Goal: Task Accomplishment & Management: Use online tool/utility

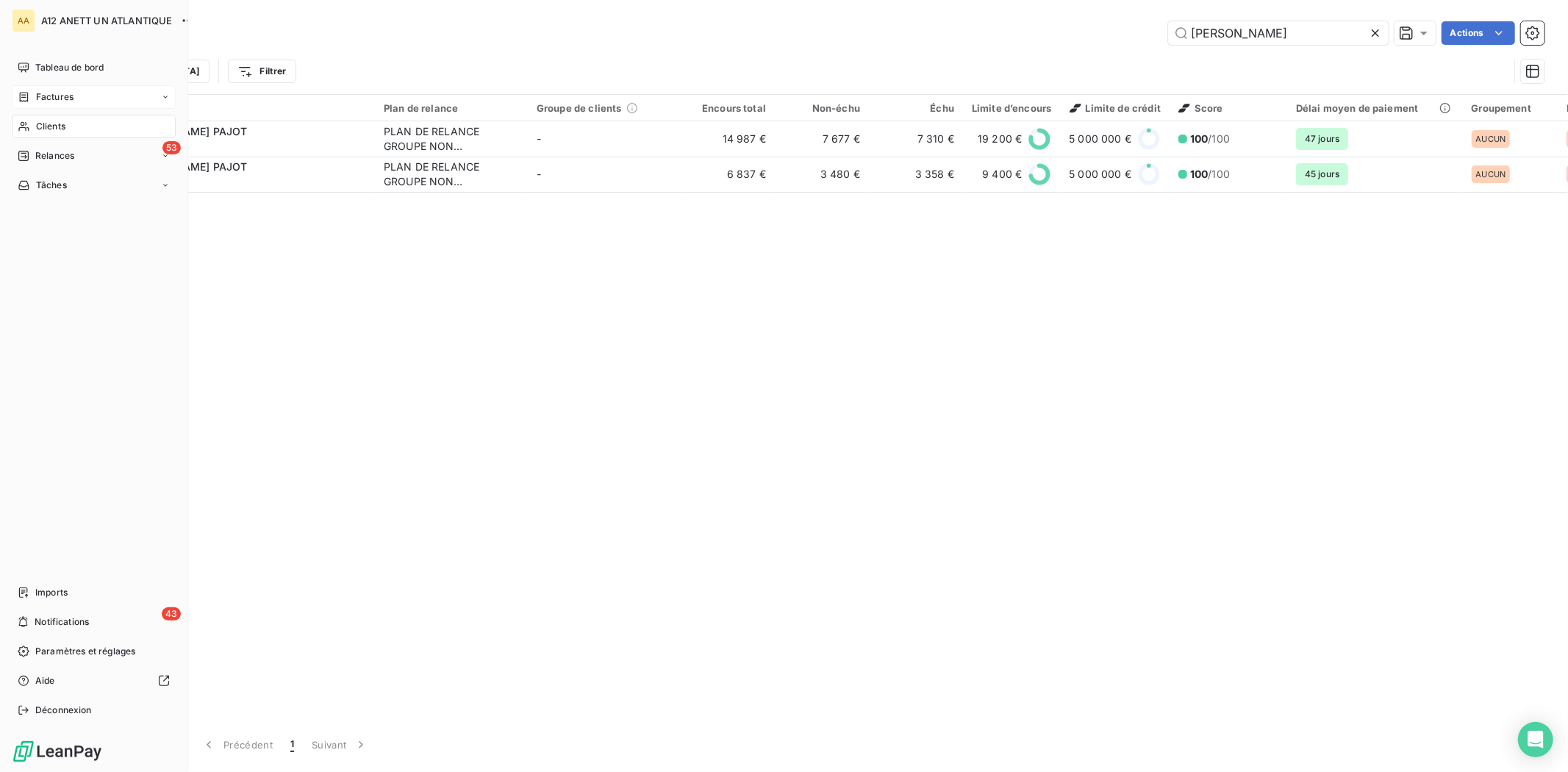
click at [55, 97] on span "Factures" at bounding box center [55, 97] width 38 height 13
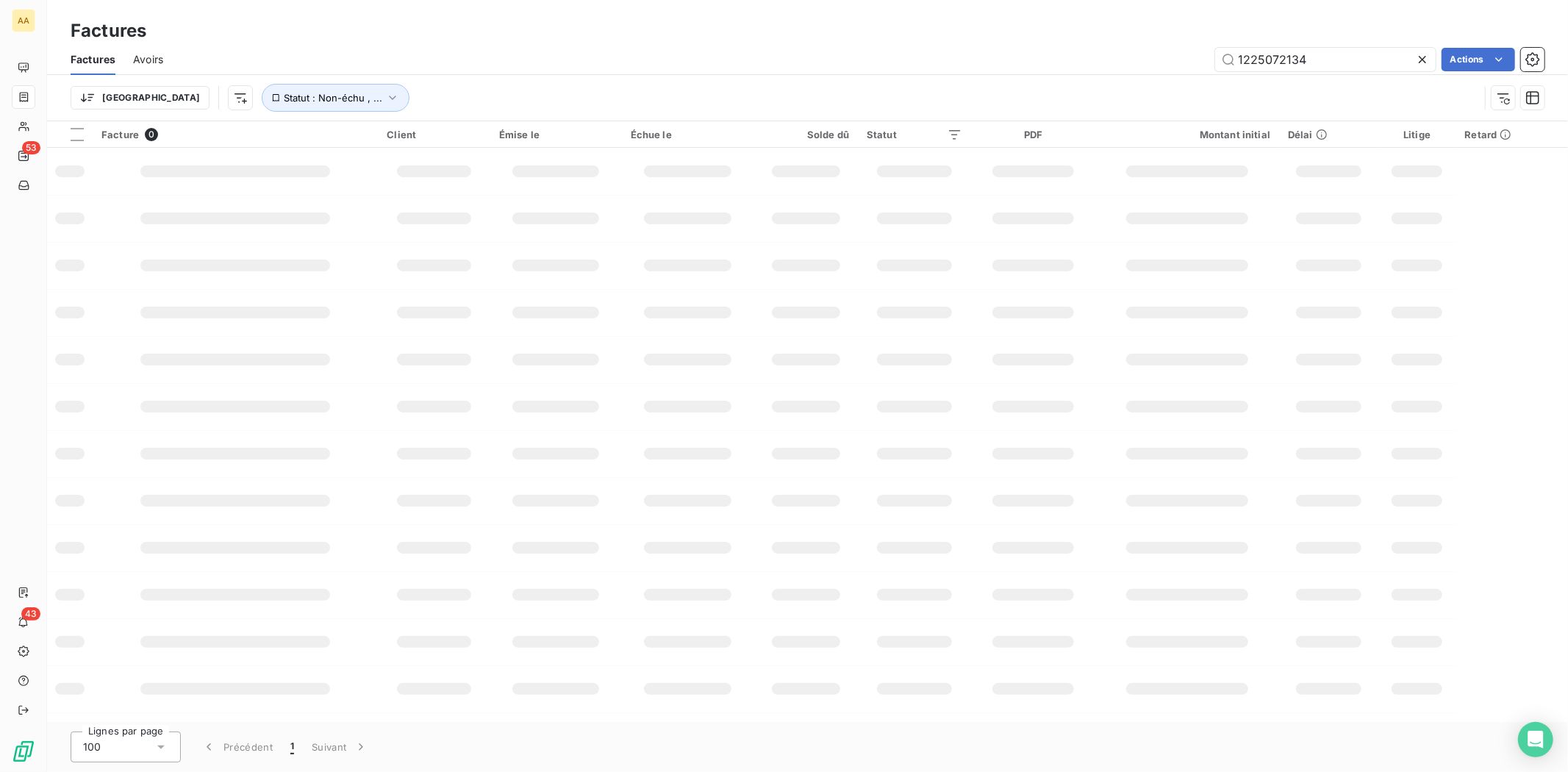
drag, startPoint x: 1297, startPoint y: 57, endPoint x: 1152, endPoint y: 57, distance: 145.0
click at [1152, 57] on div "1225072134 Actions" at bounding box center [862, 60] width 1364 height 24
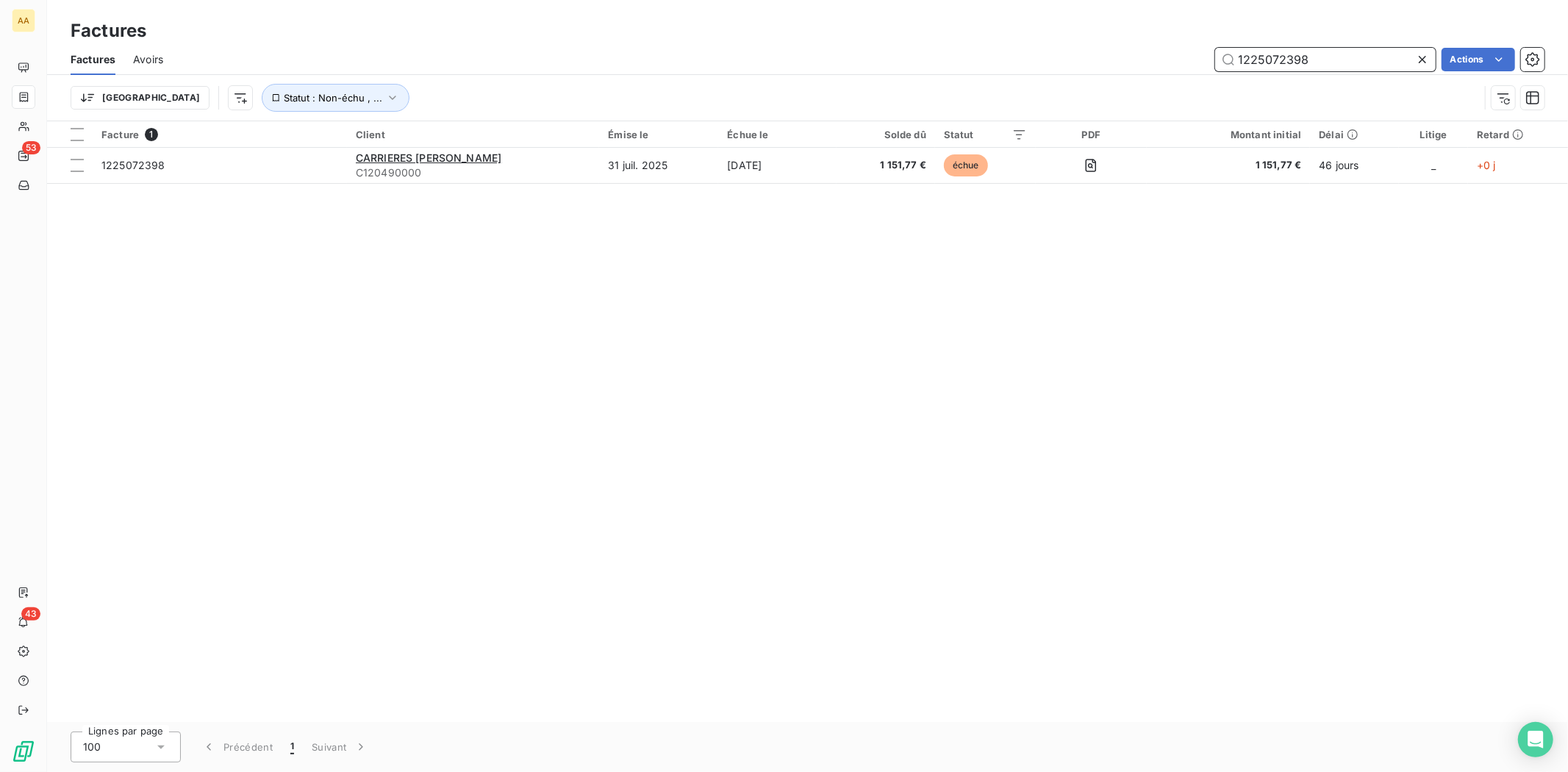
click at [1314, 60] on input "1225072398" at bounding box center [1325, 60] width 221 height 24
click at [1321, 57] on input "1225072297" at bounding box center [1325, 60] width 221 height 24
click at [1330, 50] on input "1225072399" at bounding box center [1325, 60] width 221 height 24
click at [1347, 52] on input "1225072400" at bounding box center [1325, 60] width 221 height 24
click at [1344, 63] on input "1225072296" at bounding box center [1325, 60] width 221 height 24
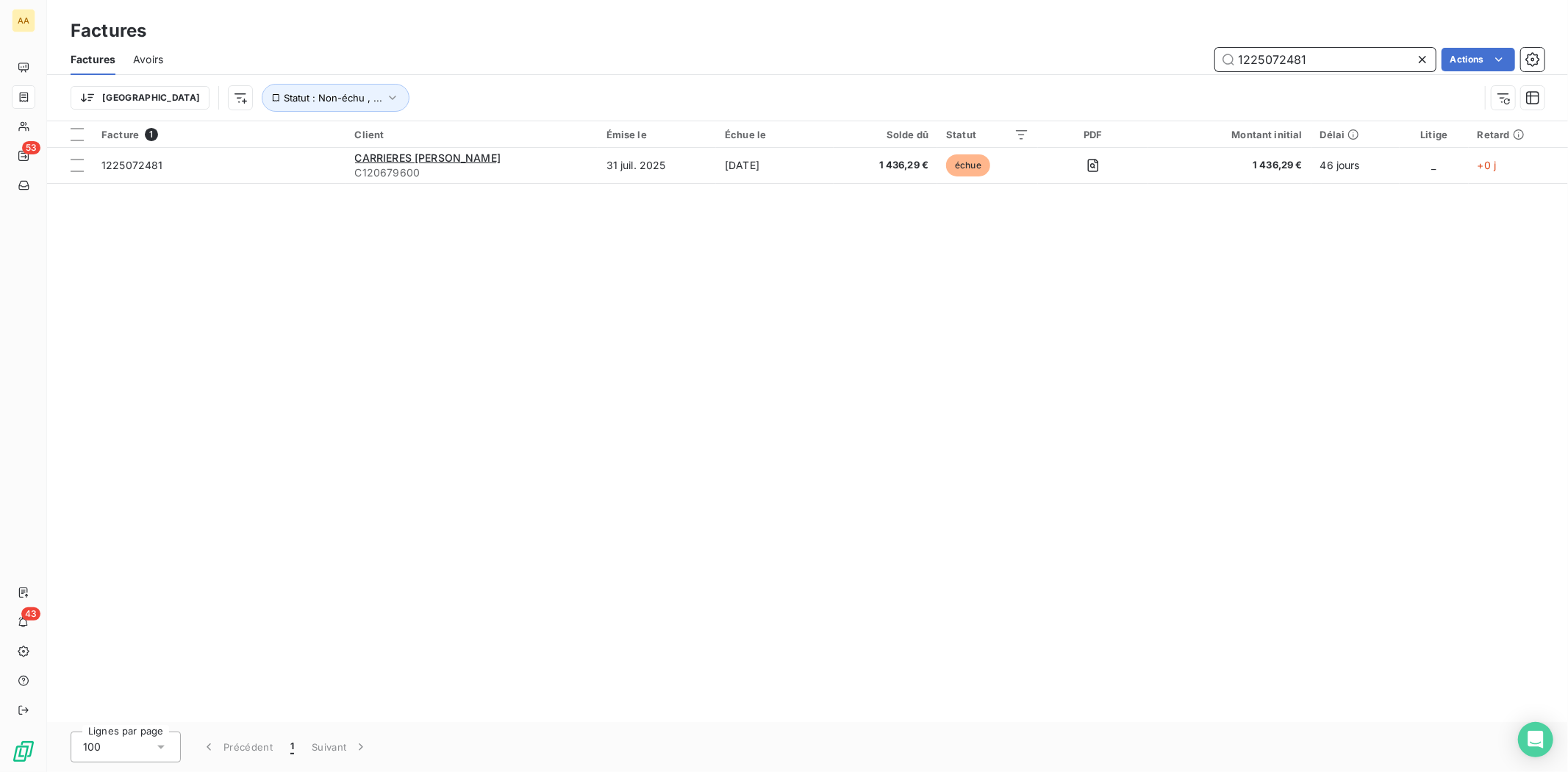
type input "1225072481"
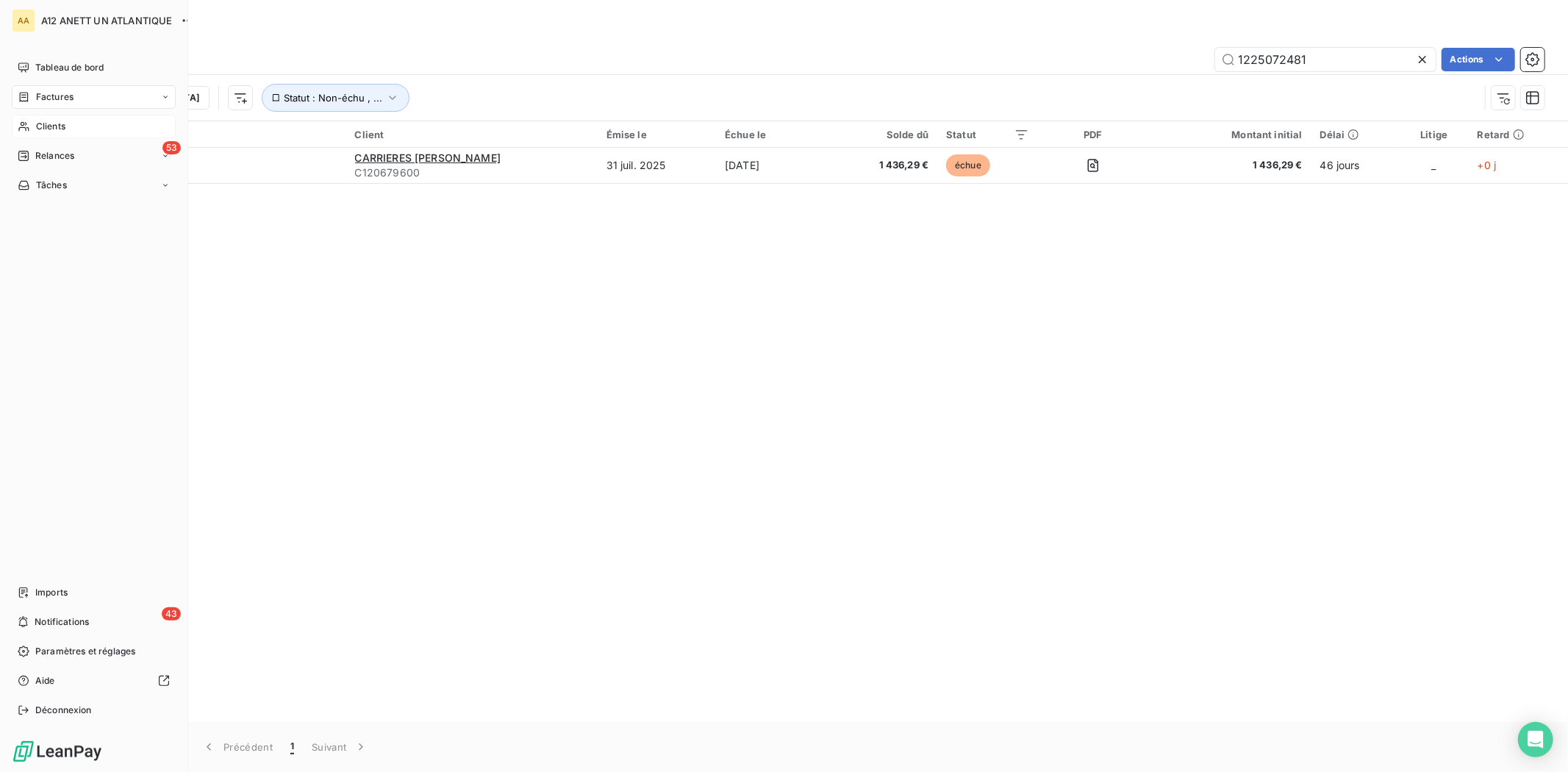
click at [44, 123] on span "Clients" at bounding box center [51, 126] width 30 height 13
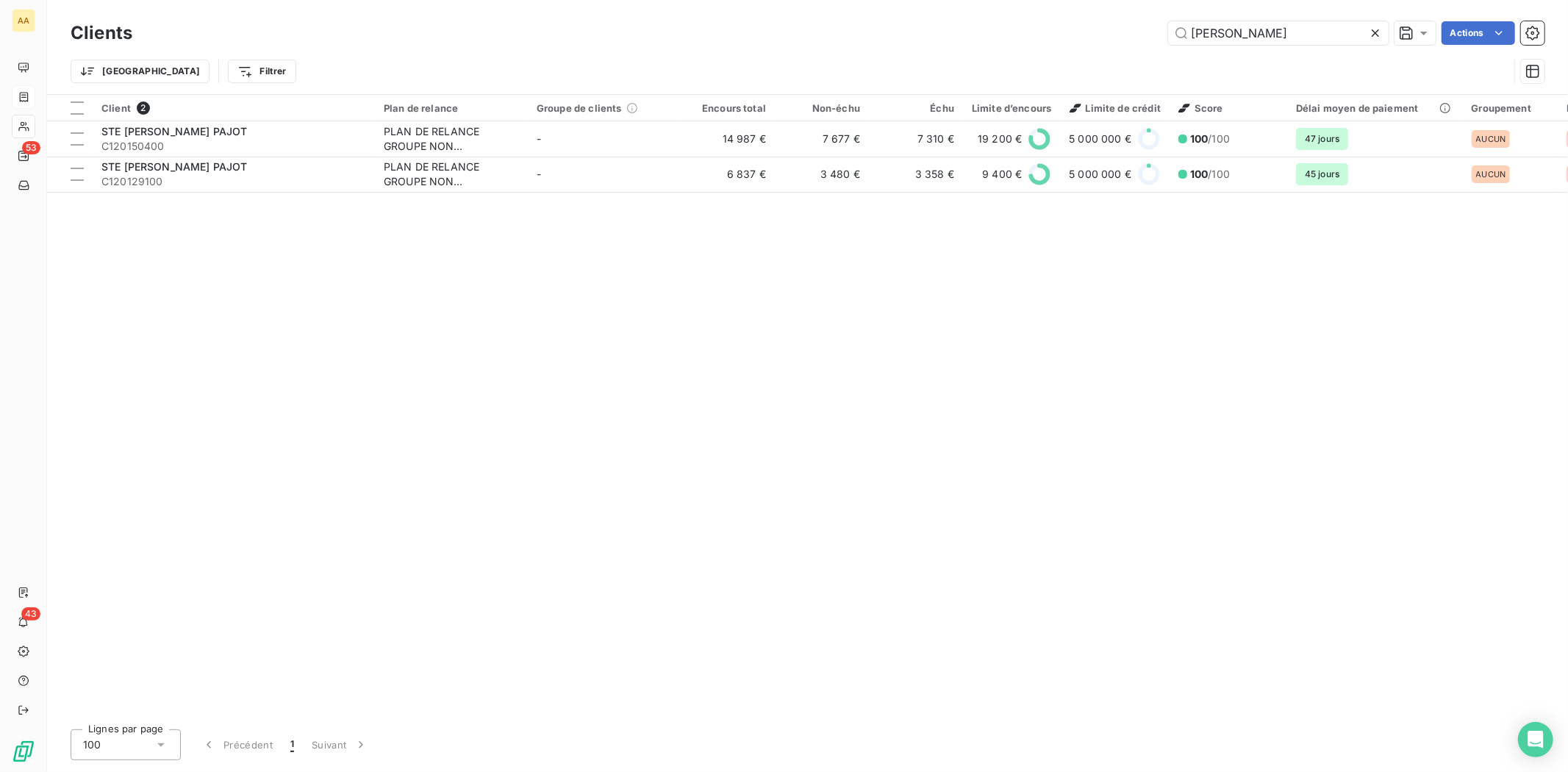
drag, startPoint x: 1289, startPoint y: 38, endPoint x: 1073, endPoint y: 21, distance: 216.7
click at [1085, 18] on div "Clients [PERSON_NAME] Actions" at bounding box center [808, 33] width 1474 height 31
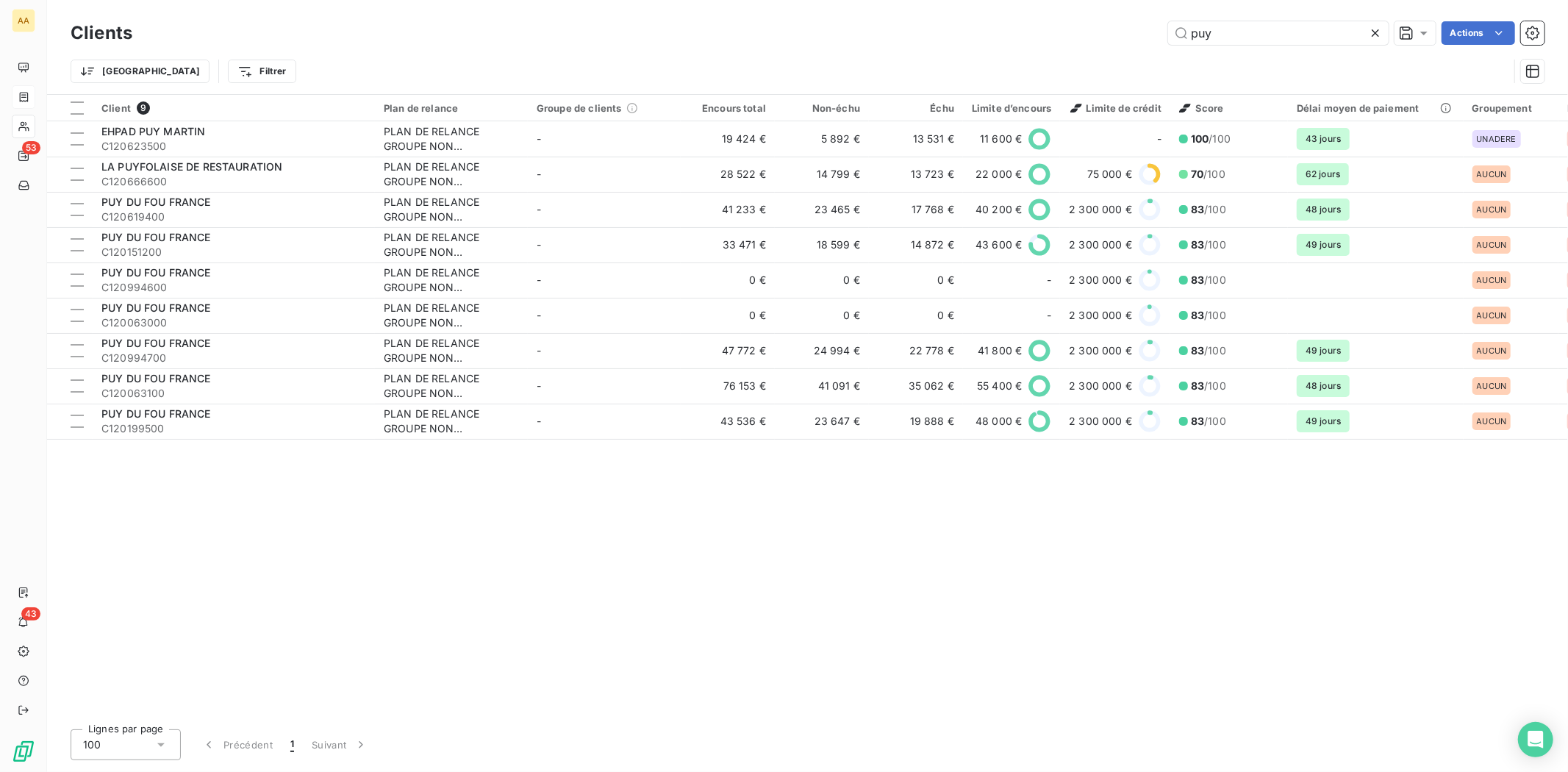
type input "puy"
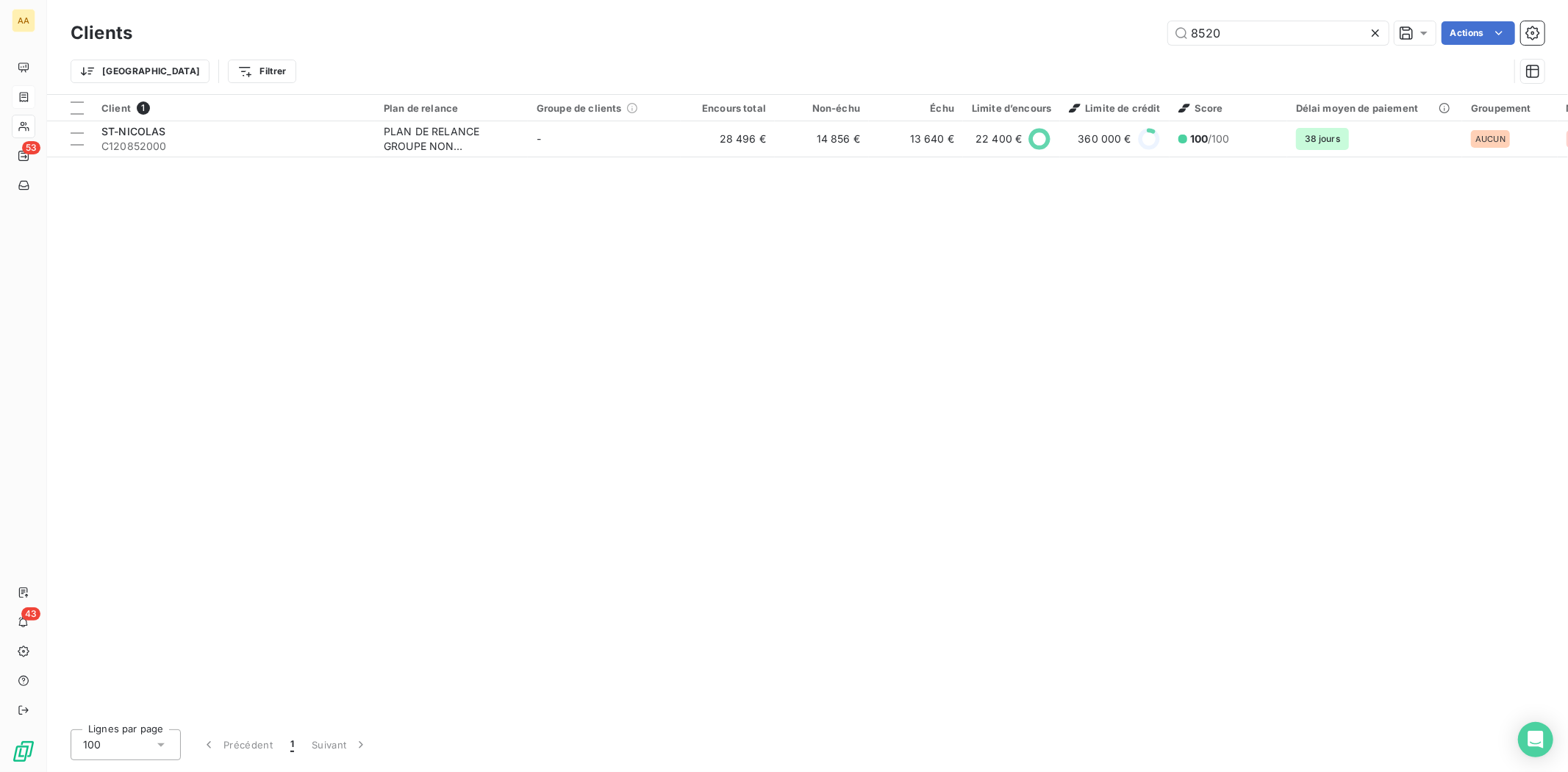
type input "6003"
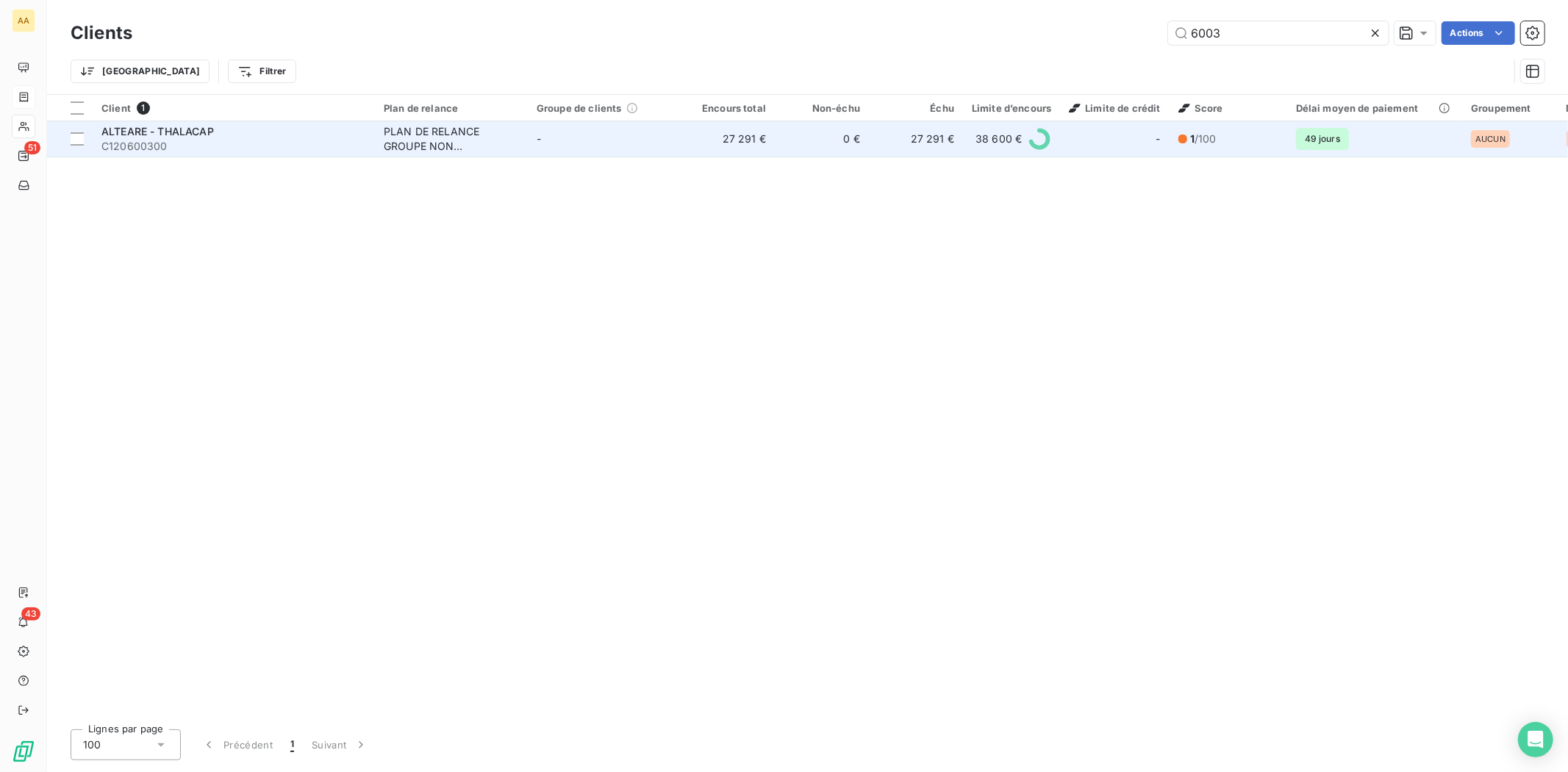
click at [116, 125] on span "ALTEARE - THALACAP" at bounding box center [157, 131] width 112 height 13
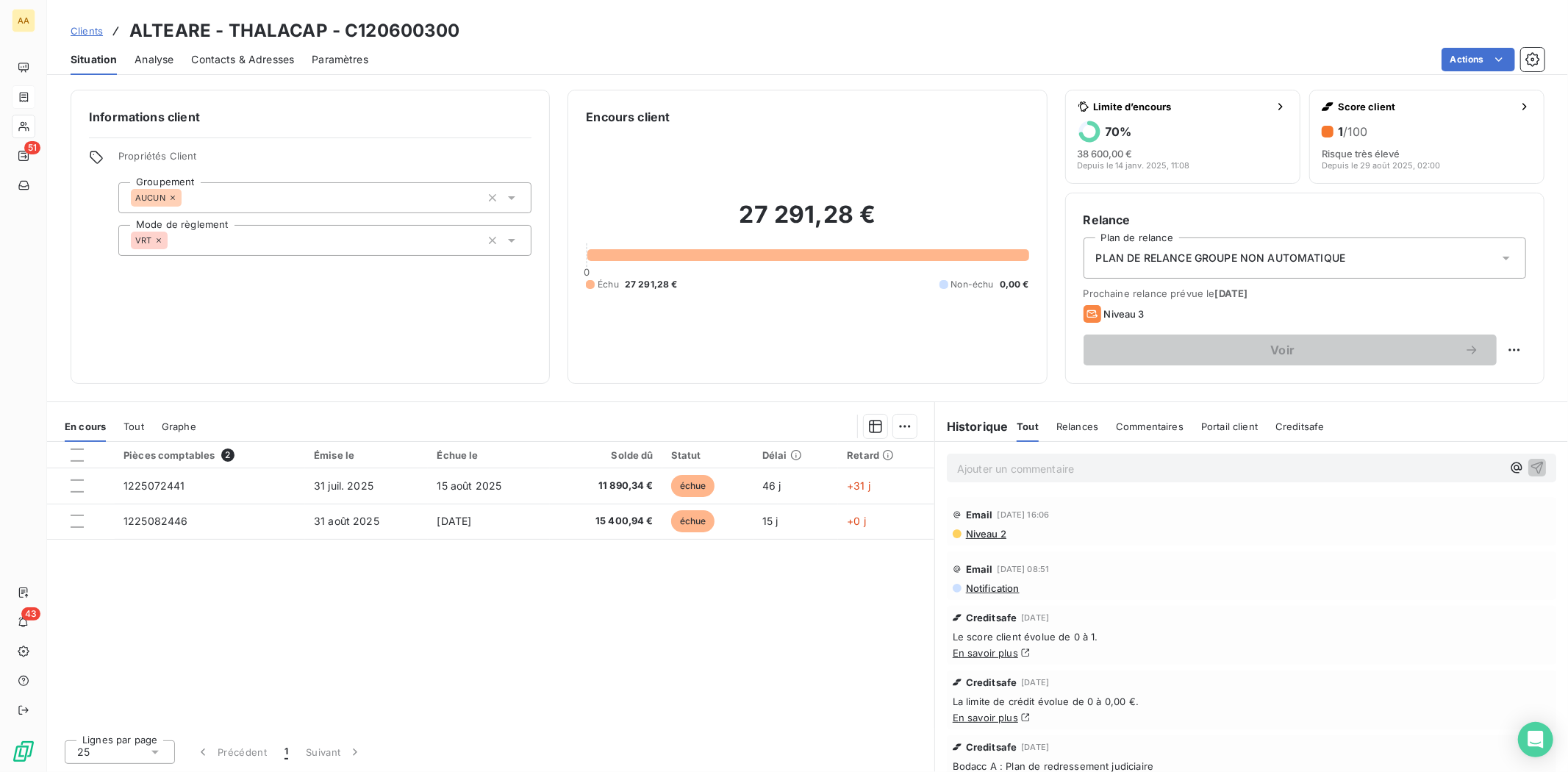
click at [568, 590] on div "Pièces comptables 2 Émise le Échue le Solde dû Statut Délai Retard 1225072441 3…" at bounding box center [491, 585] width 887 height 286
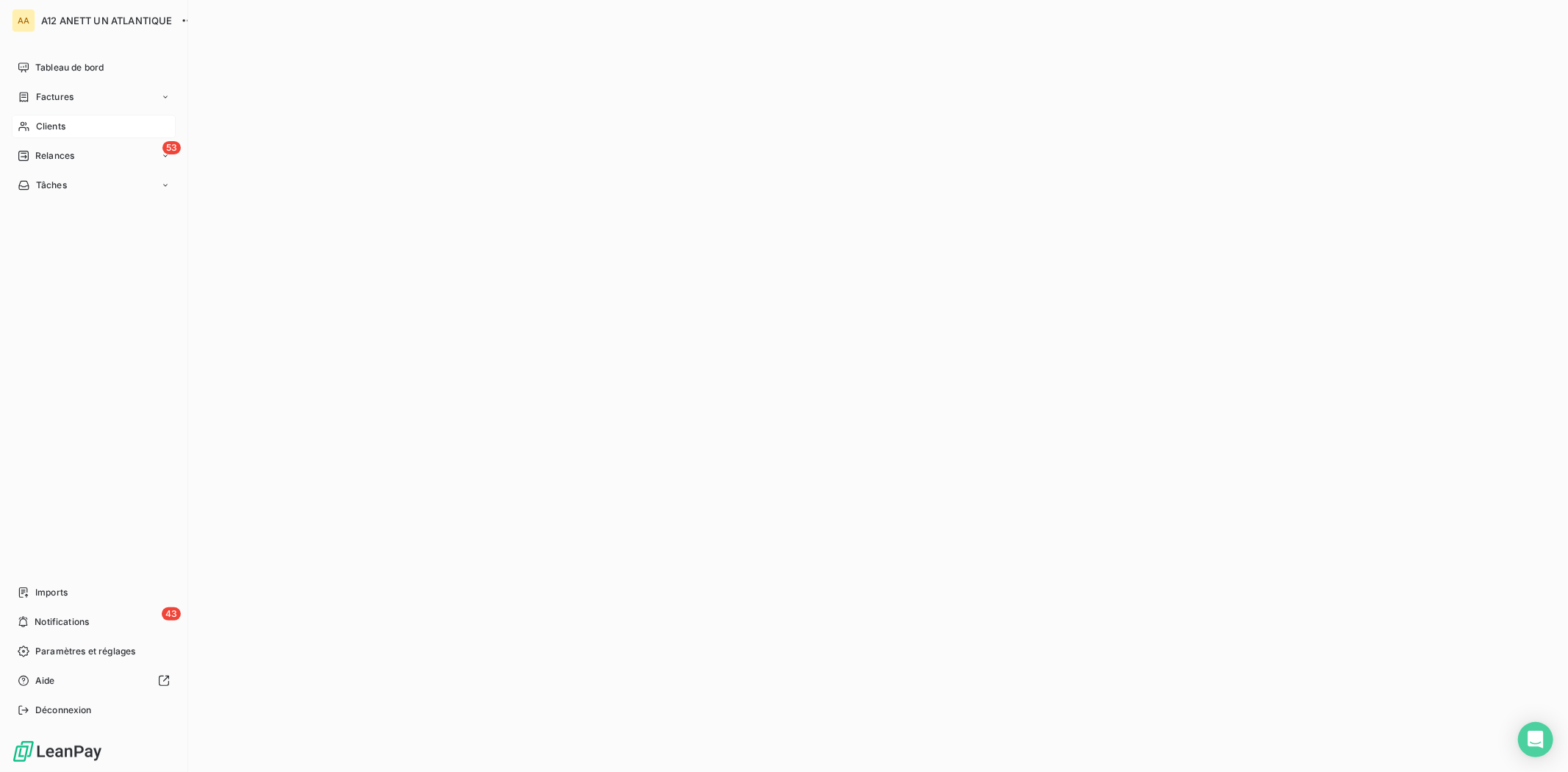
click at [59, 114] on div "Clients" at bounding box center [94, 126] width 164 height 24
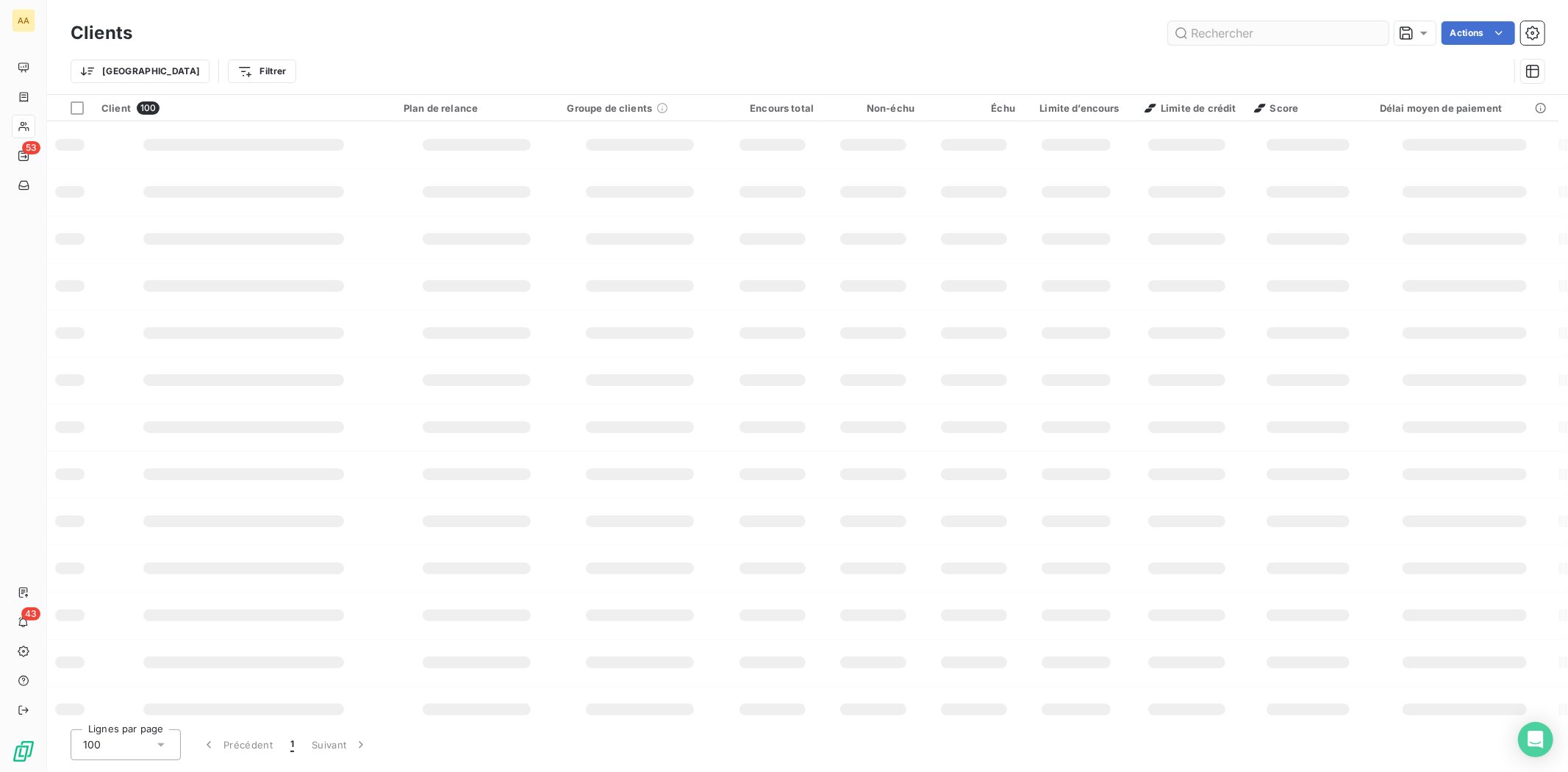
click at [1252, 30] on input "text" at bounding box center [1279, 33] width 221 height 24
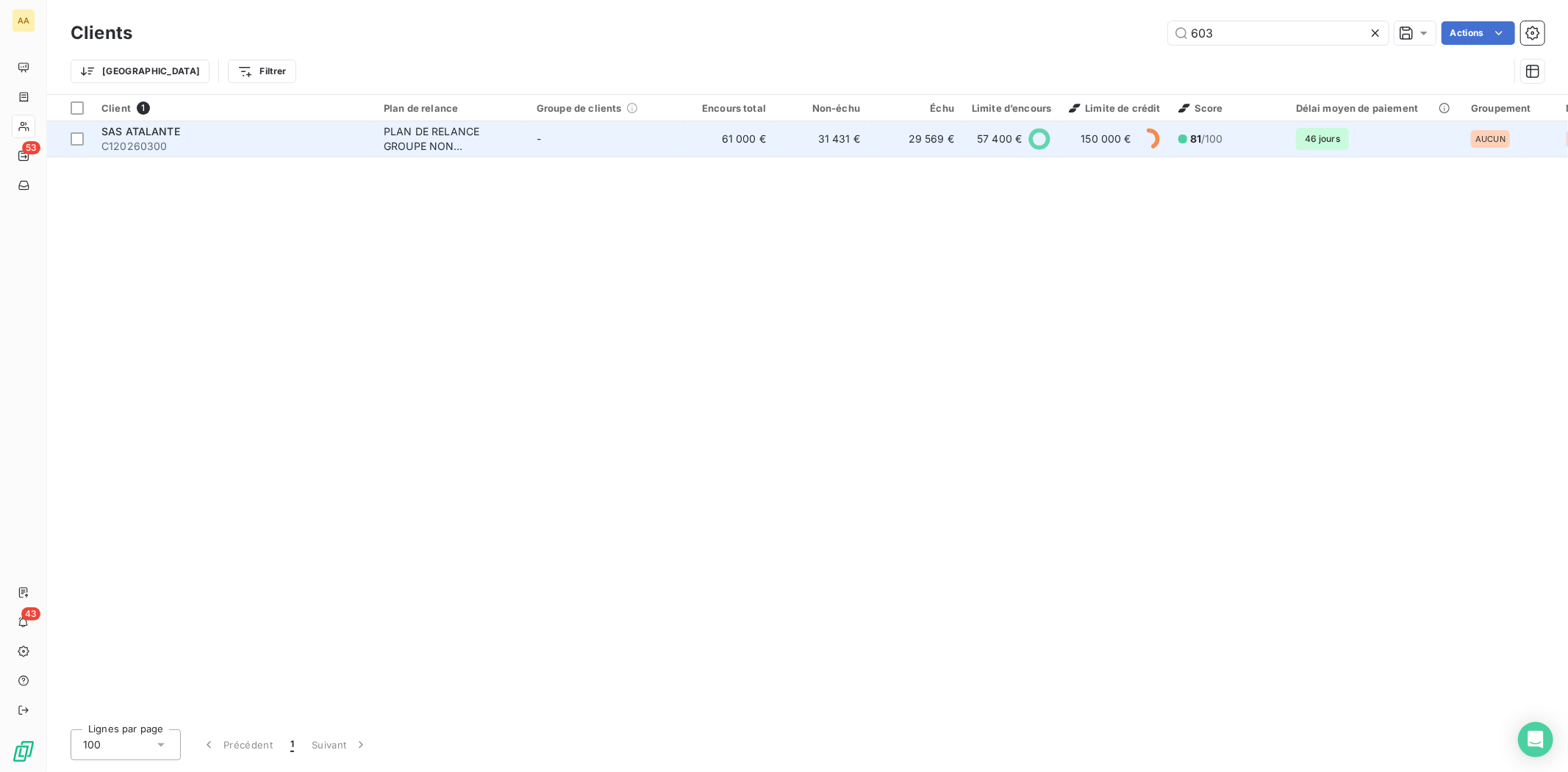
type input "603"
click at [126, 145] on span "C120260300" at bounding box center [233, 146] width 265 height 15
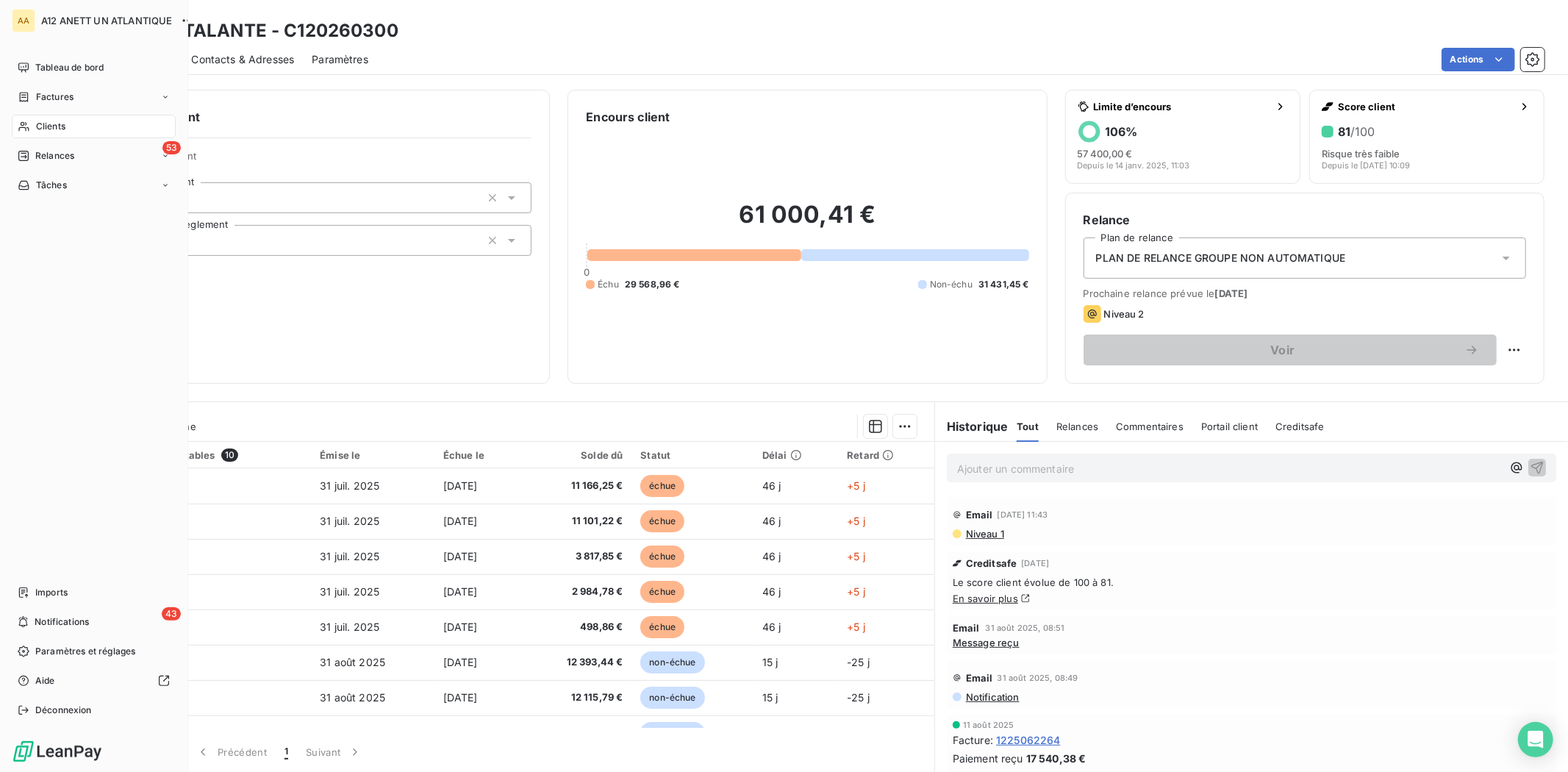
drag, startPoint x: 38, startPoint y: 125, endPoint x: 103, endPoint y: 128, distance: 65.1
click at [39, 125] on span "Clients" at bounding box center [51, 126] width 30 height 13
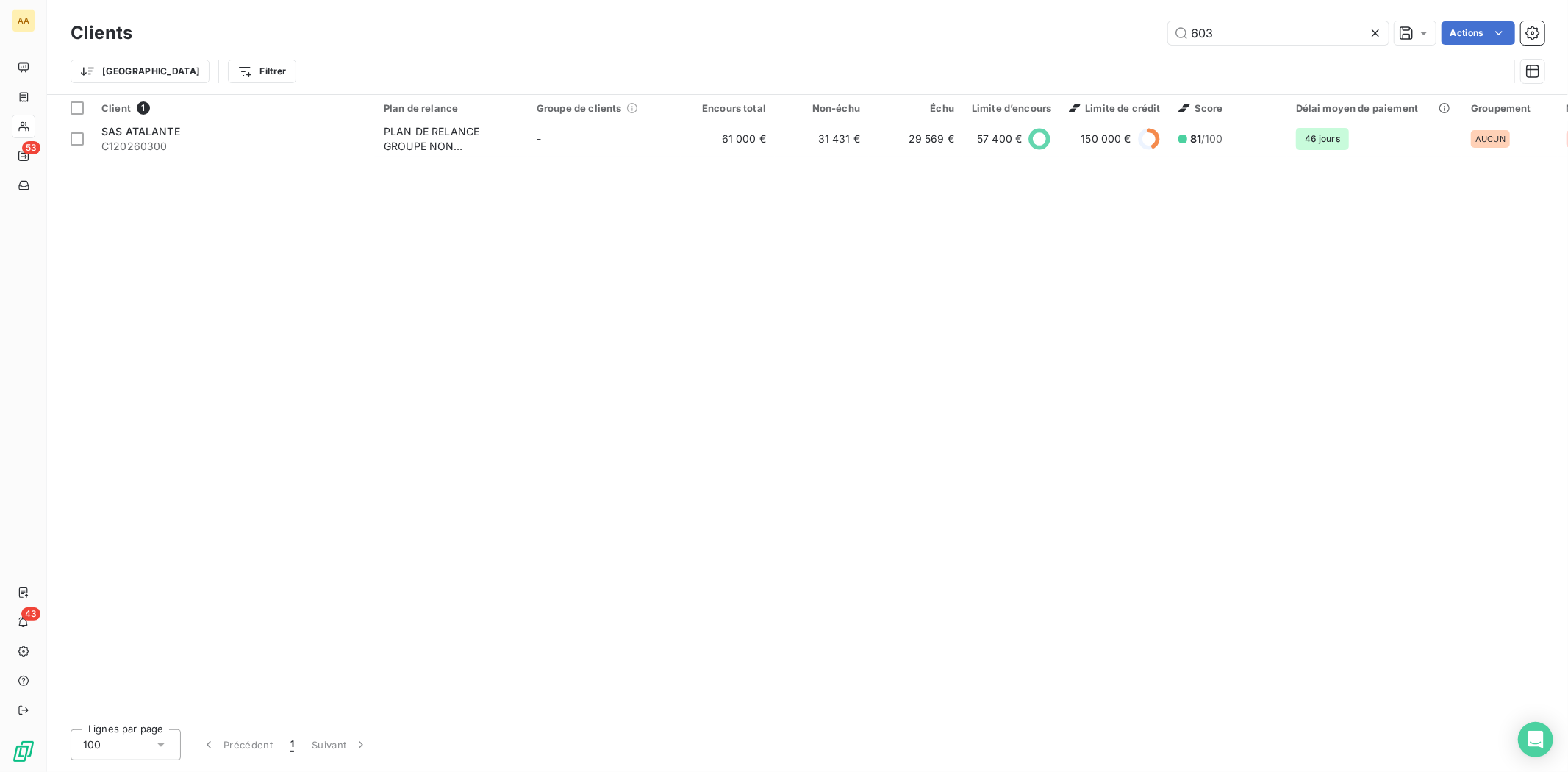
drag, startPoint x: 1219, startPoint y: 38, endPoint x: 1108, endPoint y: 46, distance: 111.3
click at [1108, 46] on div "Clients 603 Actions" at bounding box center [808, 33] width 1474 height 31
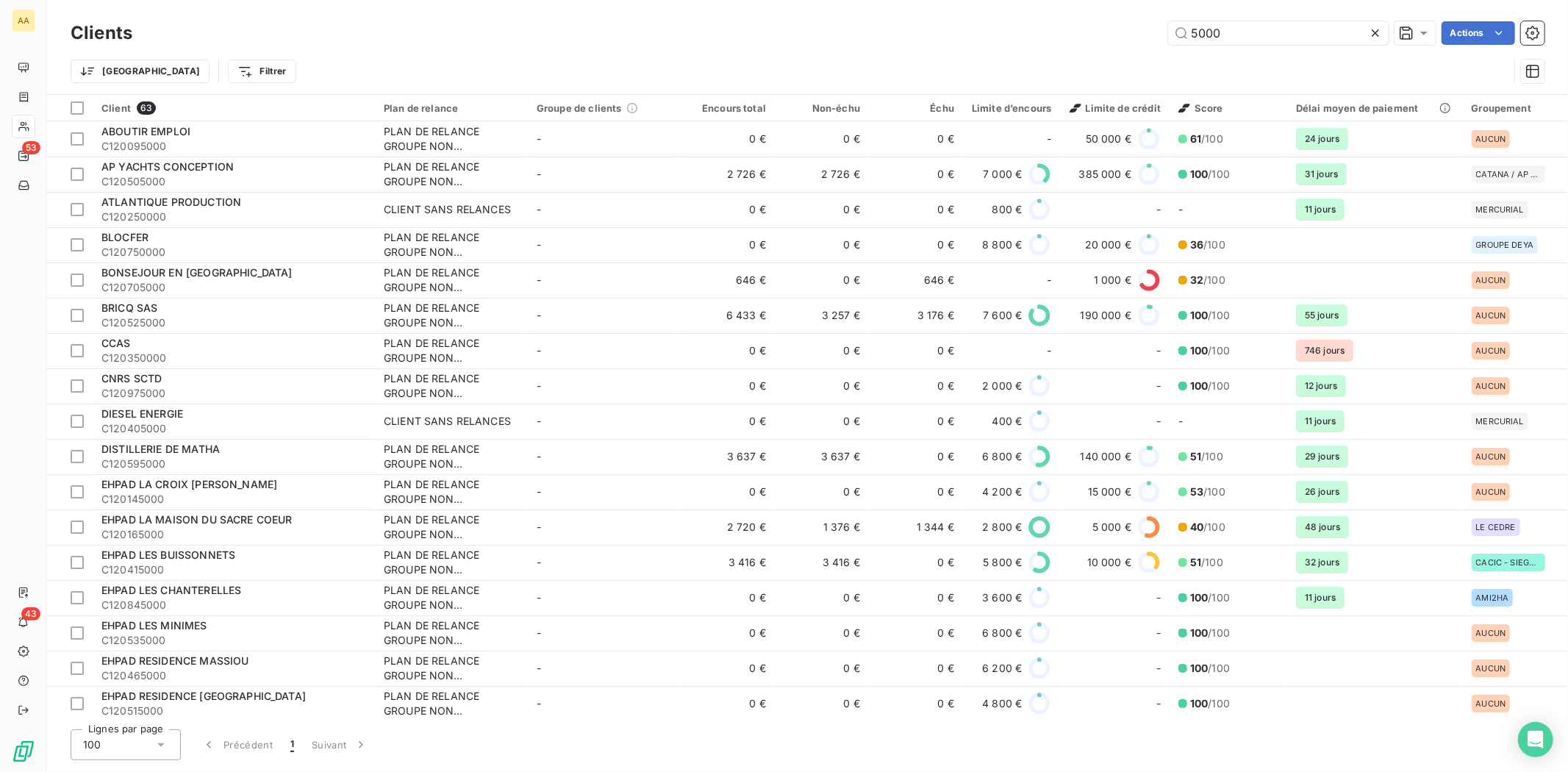
drag, startPoint x: 1237, startPoint y: 35, endPoint x: 1141, endPoint y: 35, distance: 96.0
click at [1141, 35] on div "5000 Actions" at bounding box center [847, 33] width 1395 height 24
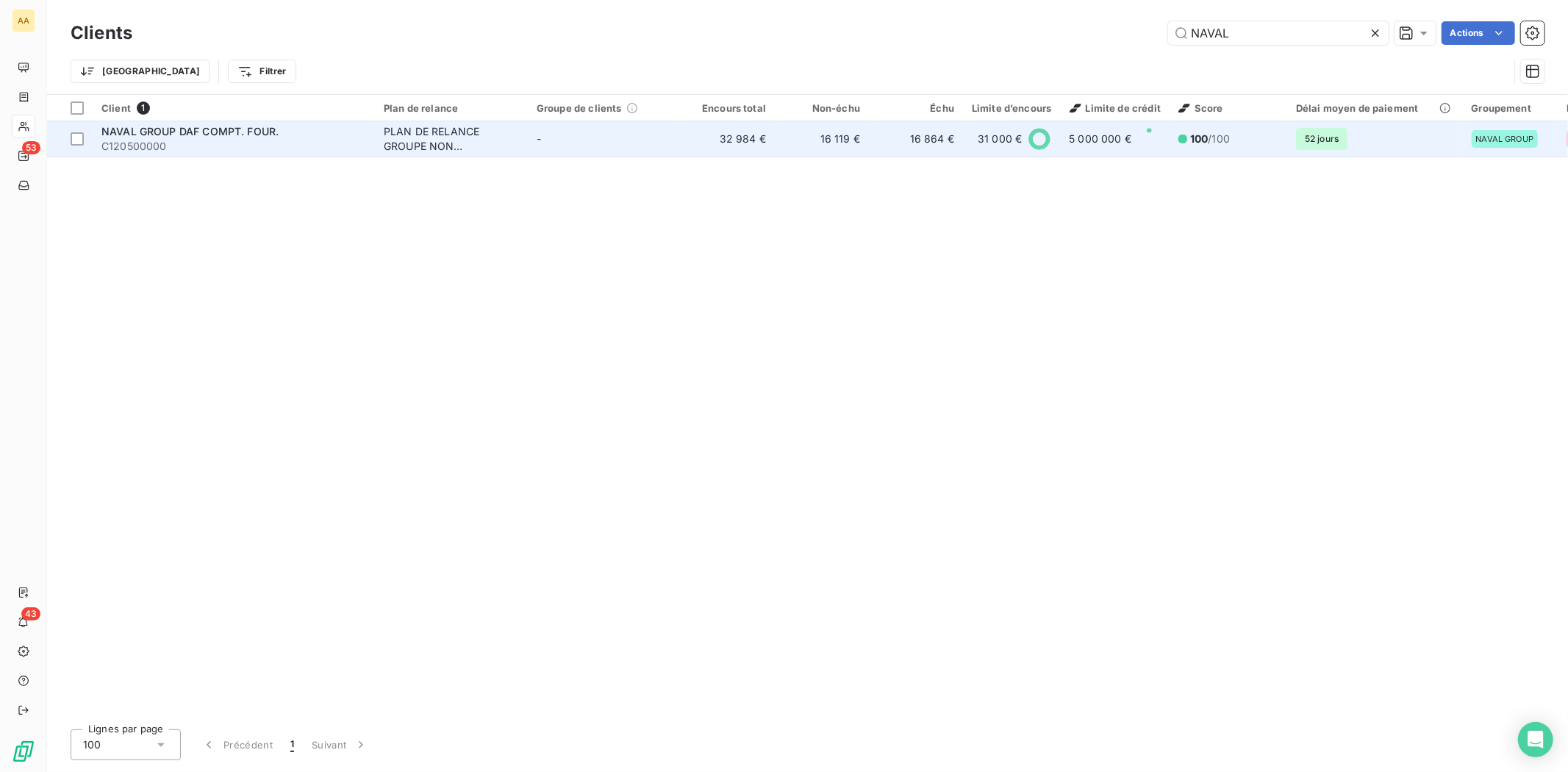
type input "NAVAL"
click at [126, 129] on span "NAVAL GROUP DAF COMPT. FOUR." at bounding box center [190, 131] width 177 height 13
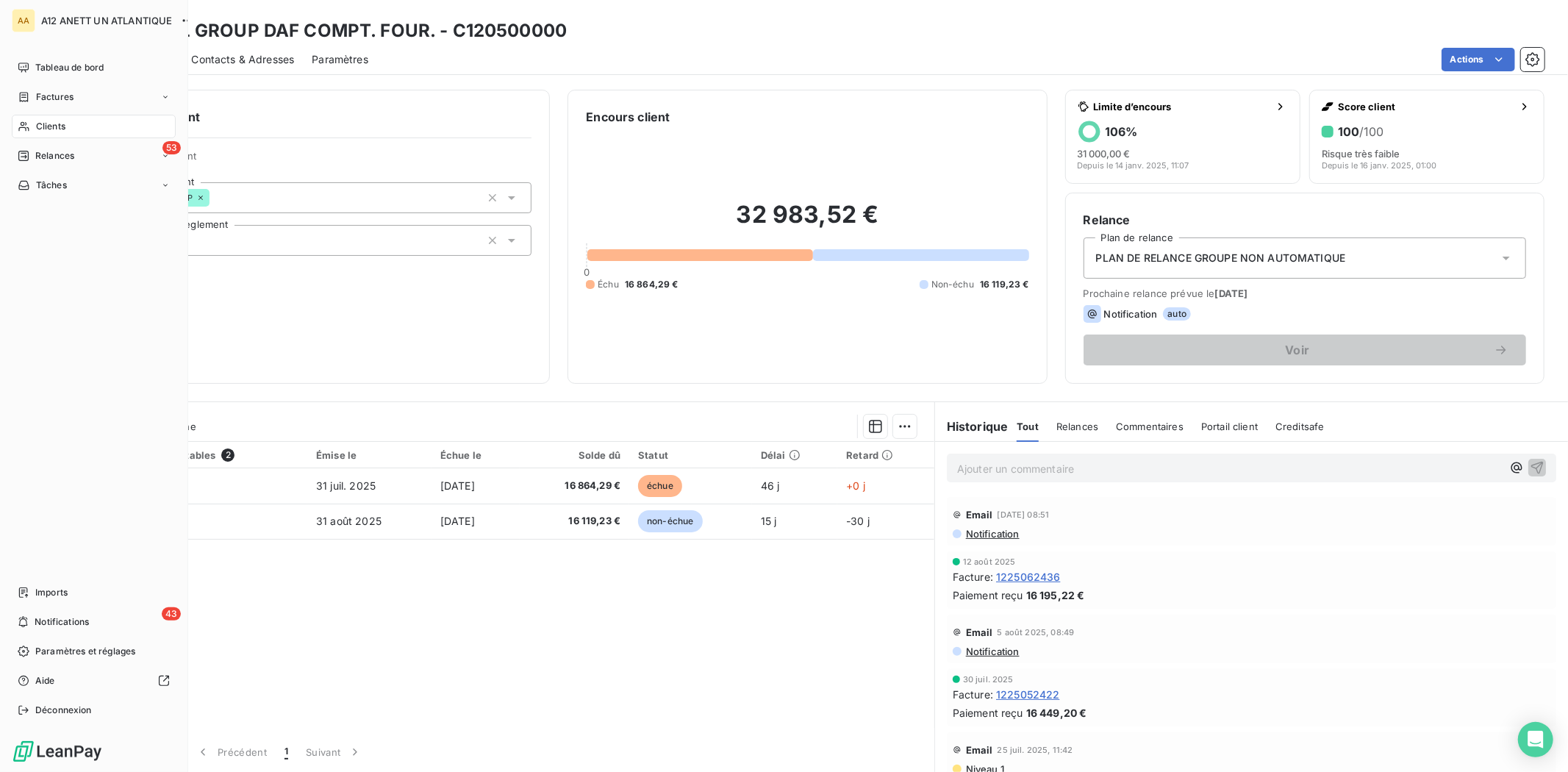
click at [49, 129] on span "Clients" at bounding box center [51, 126] width 30 height 13
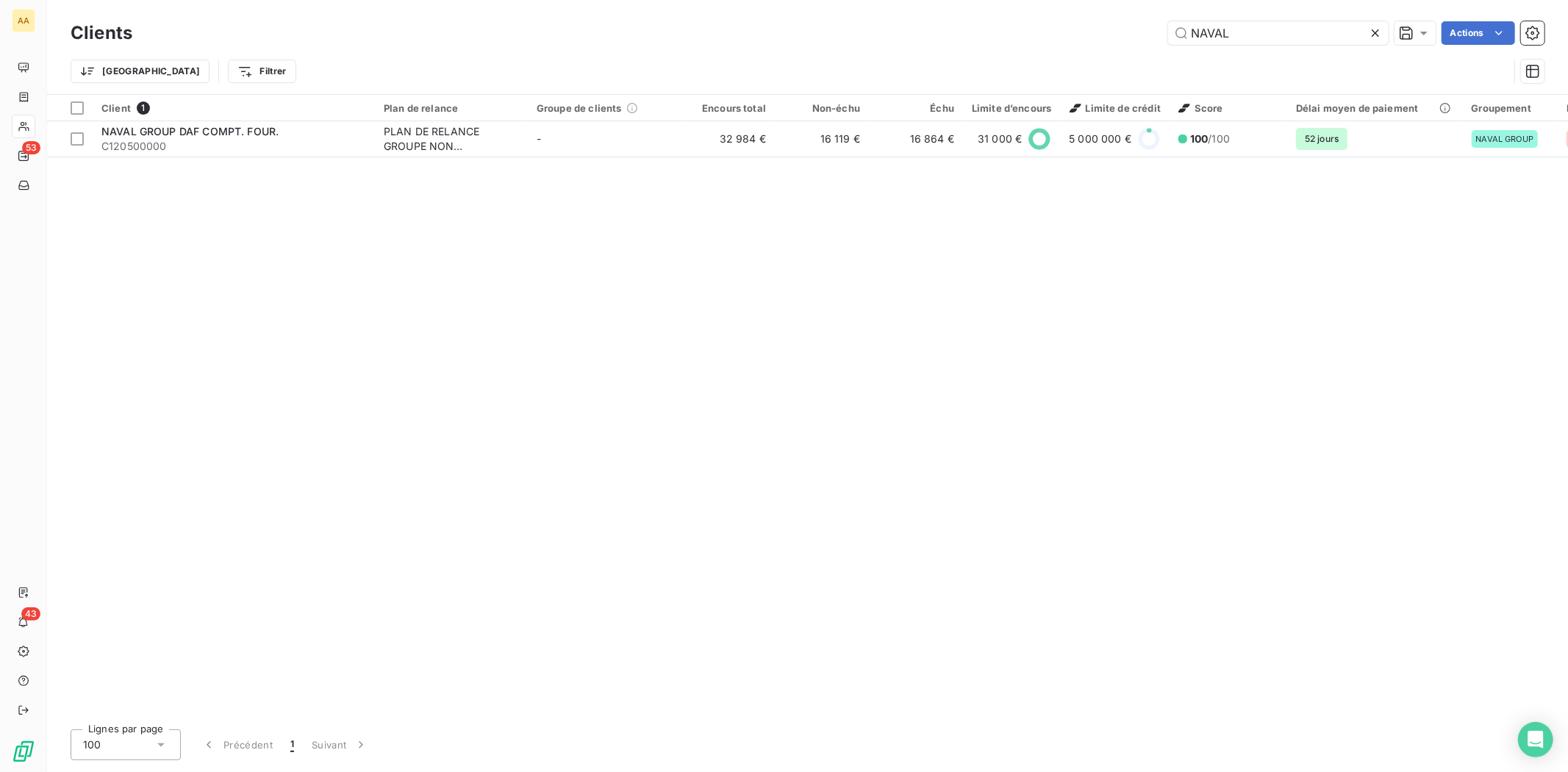
drag, startPoint x: 1228, startPoint y: 27, endPoint x: 1113, endPoint y: 44, distance: 116.2
click at [1140, 47] on div "Clients NAVAL Actions" at bounding box center [808, 33] width 1474 height 31
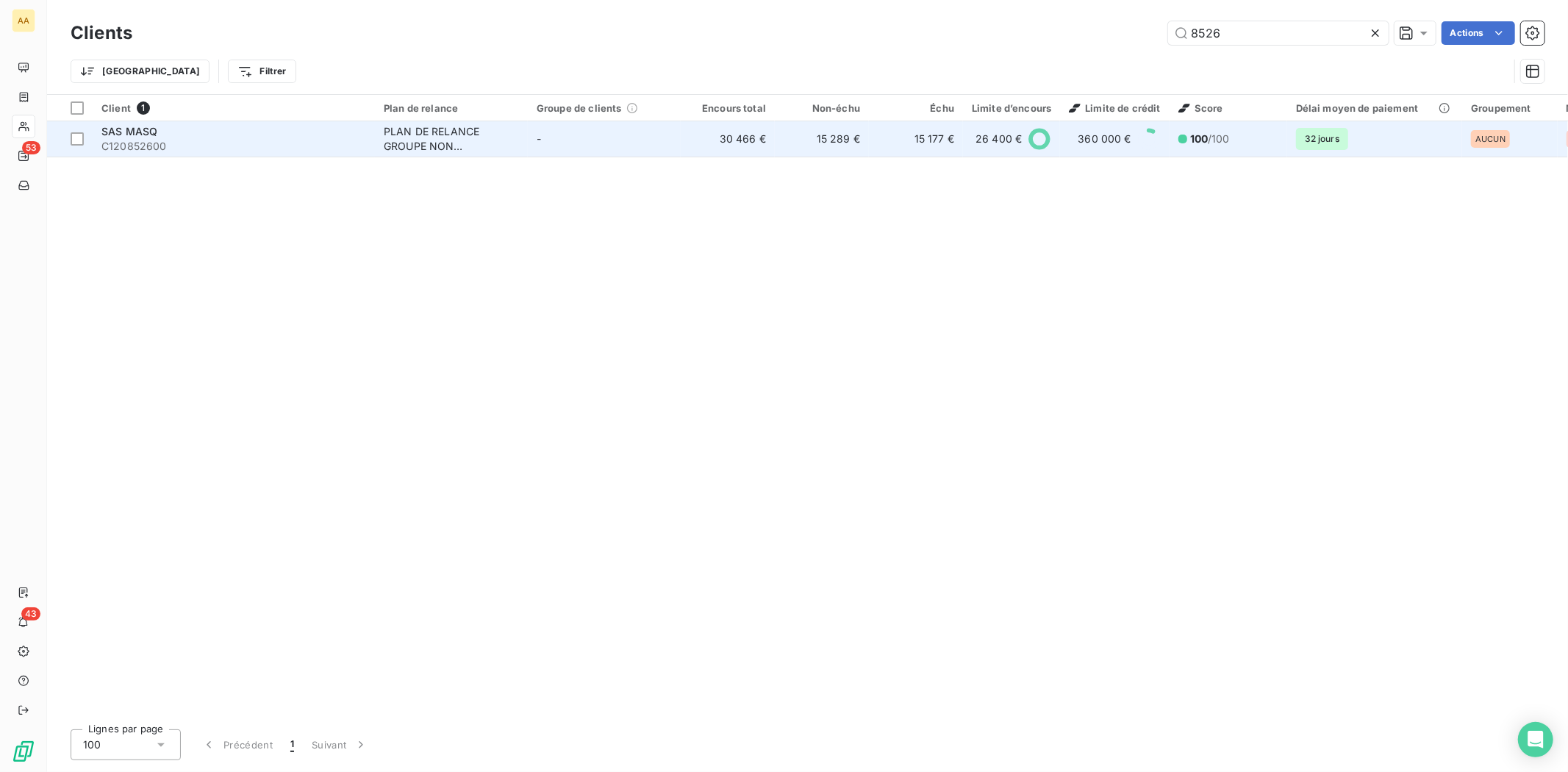
type input "8526"
click at [122, 145] on span "C120852600" at bounding box center [233, 146] width 265 height 15
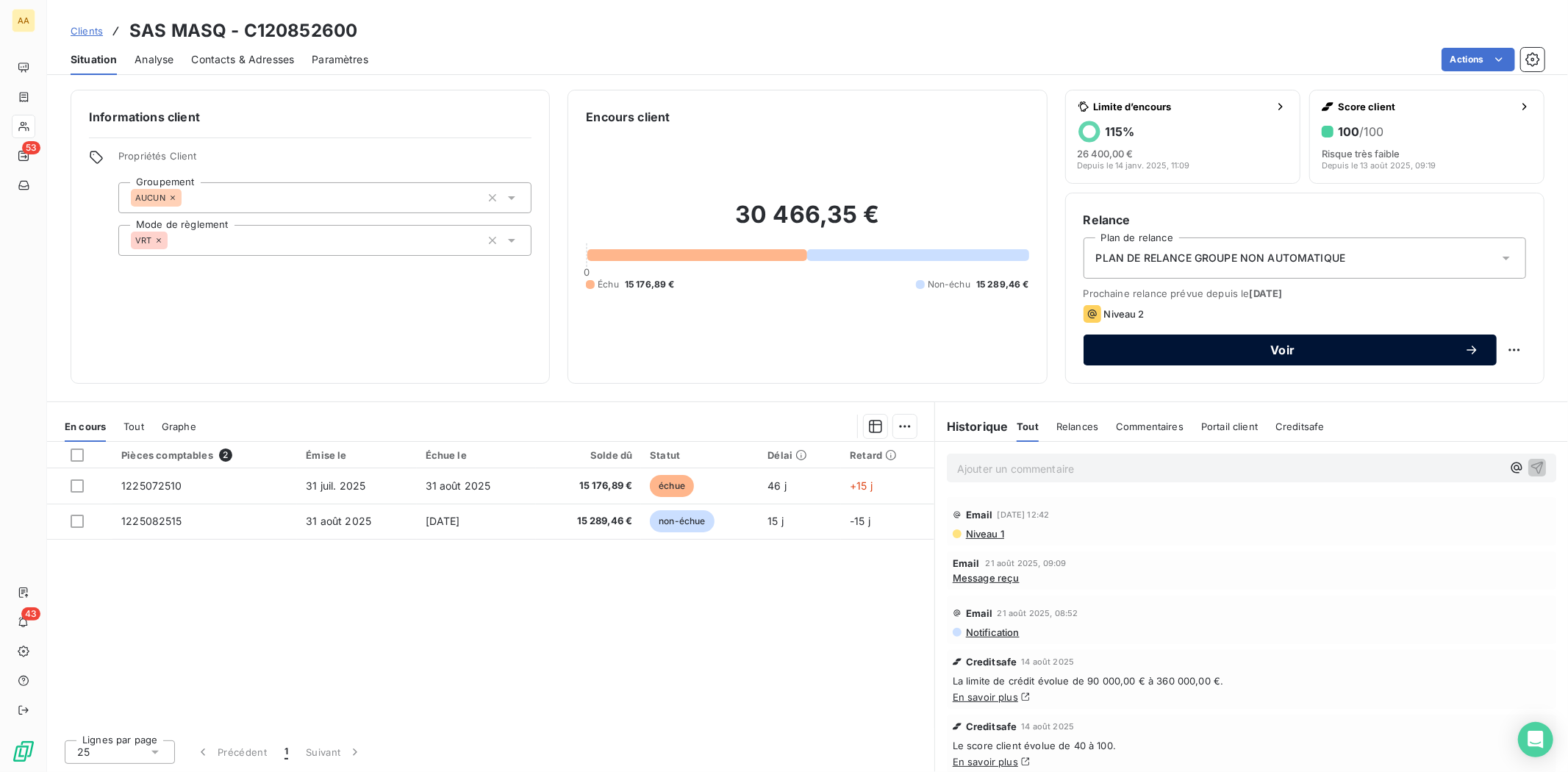
click at [1273, 349] on span "Voir" at bounding box center [1283, 350] width 363 height 12
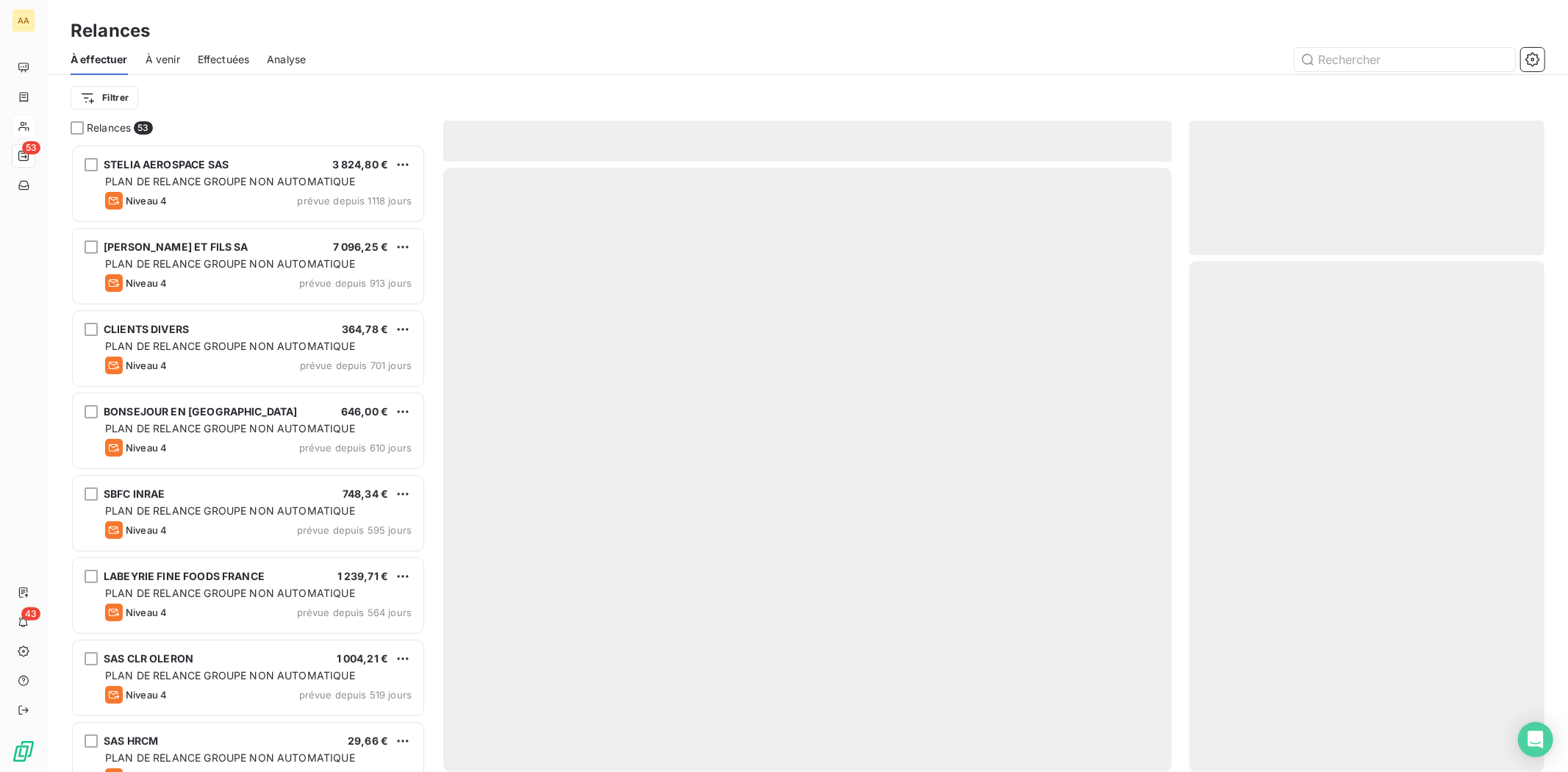
scroll to position [615, 343]
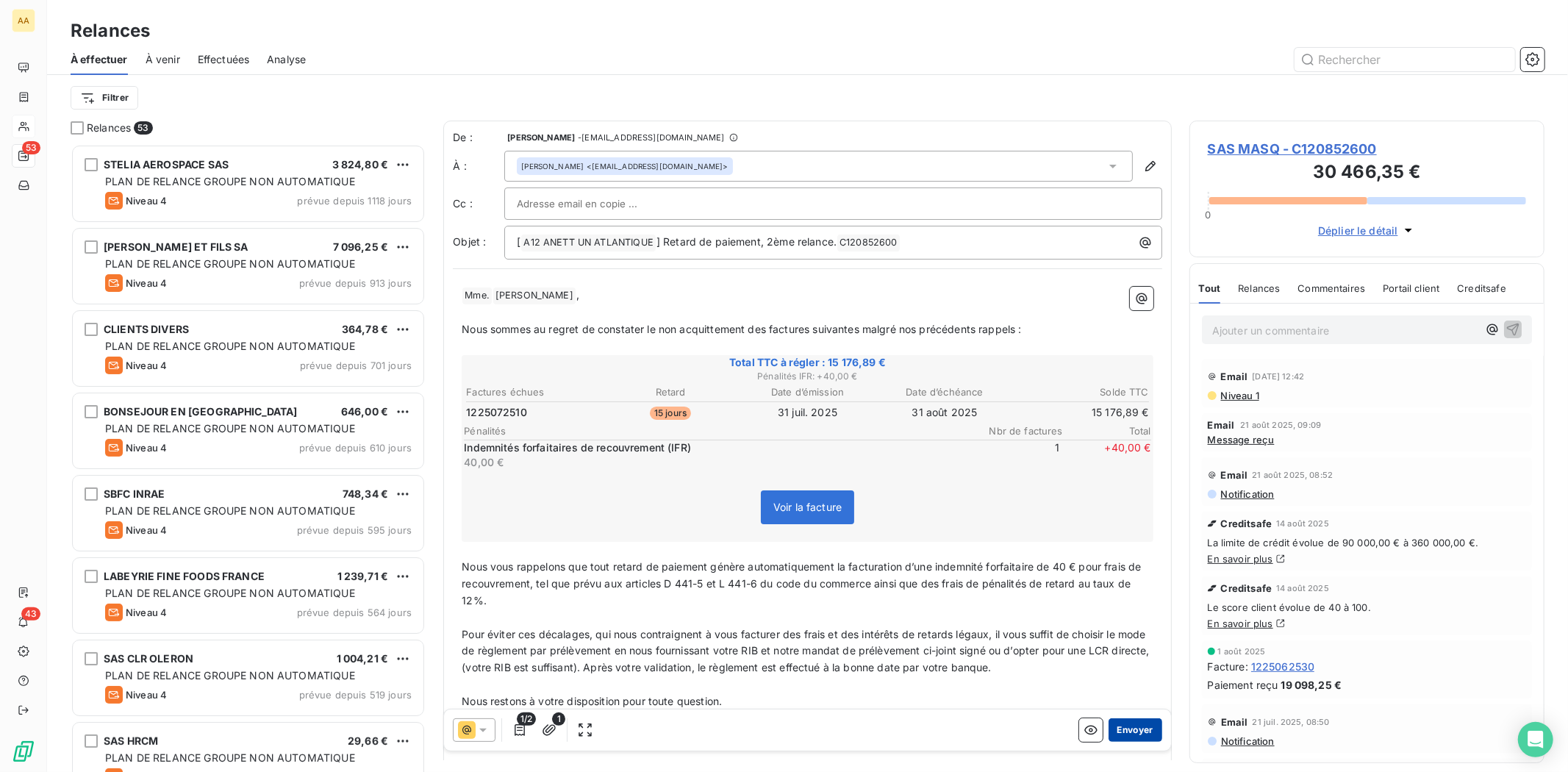
click at [1118, 732] on button "Envoyer" at bounding box center [1135, 730] width 54 height 24
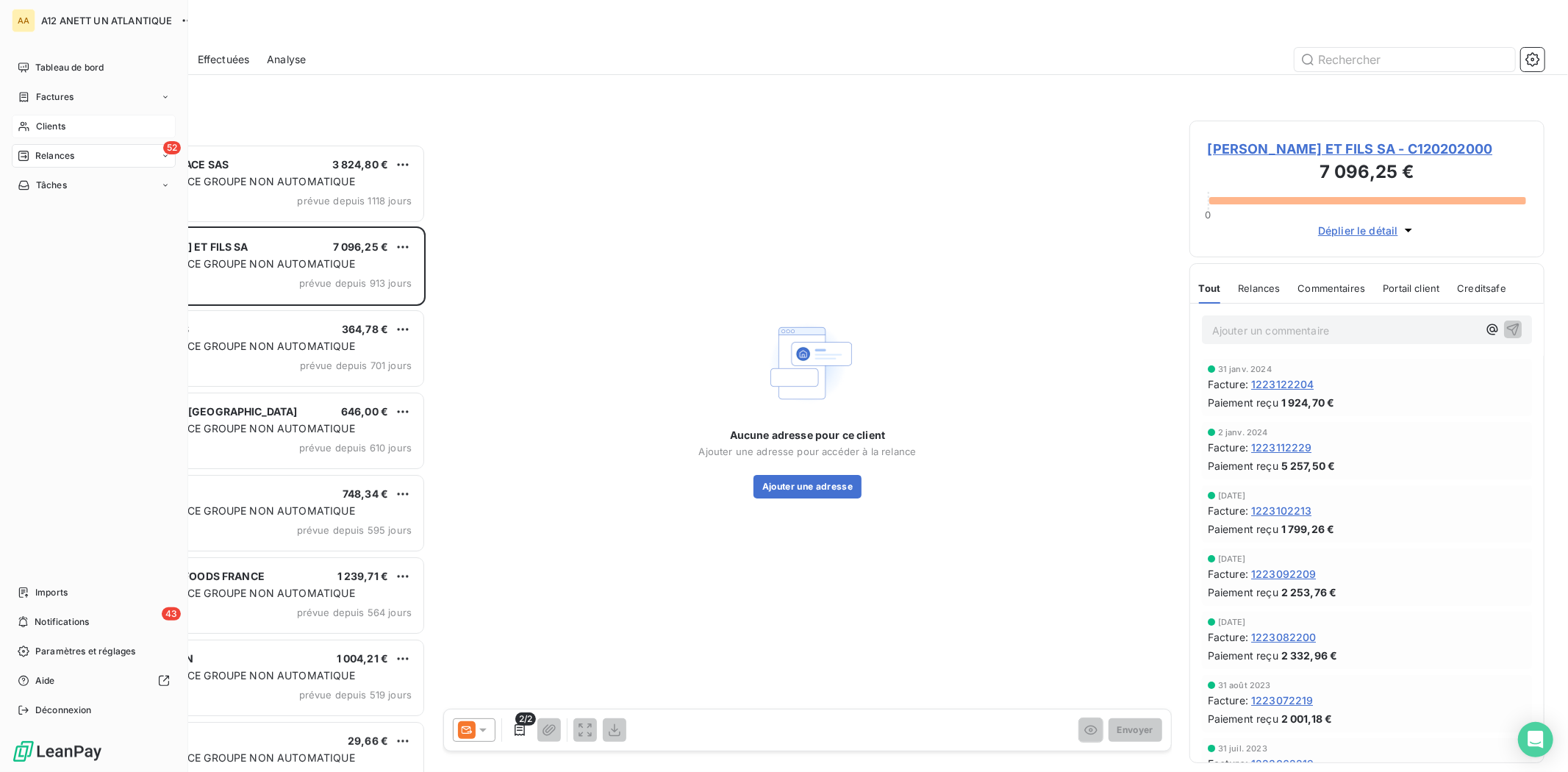
click at [56, 152] on span "Relances" at bounding box center [55, 156] width 39 height 13
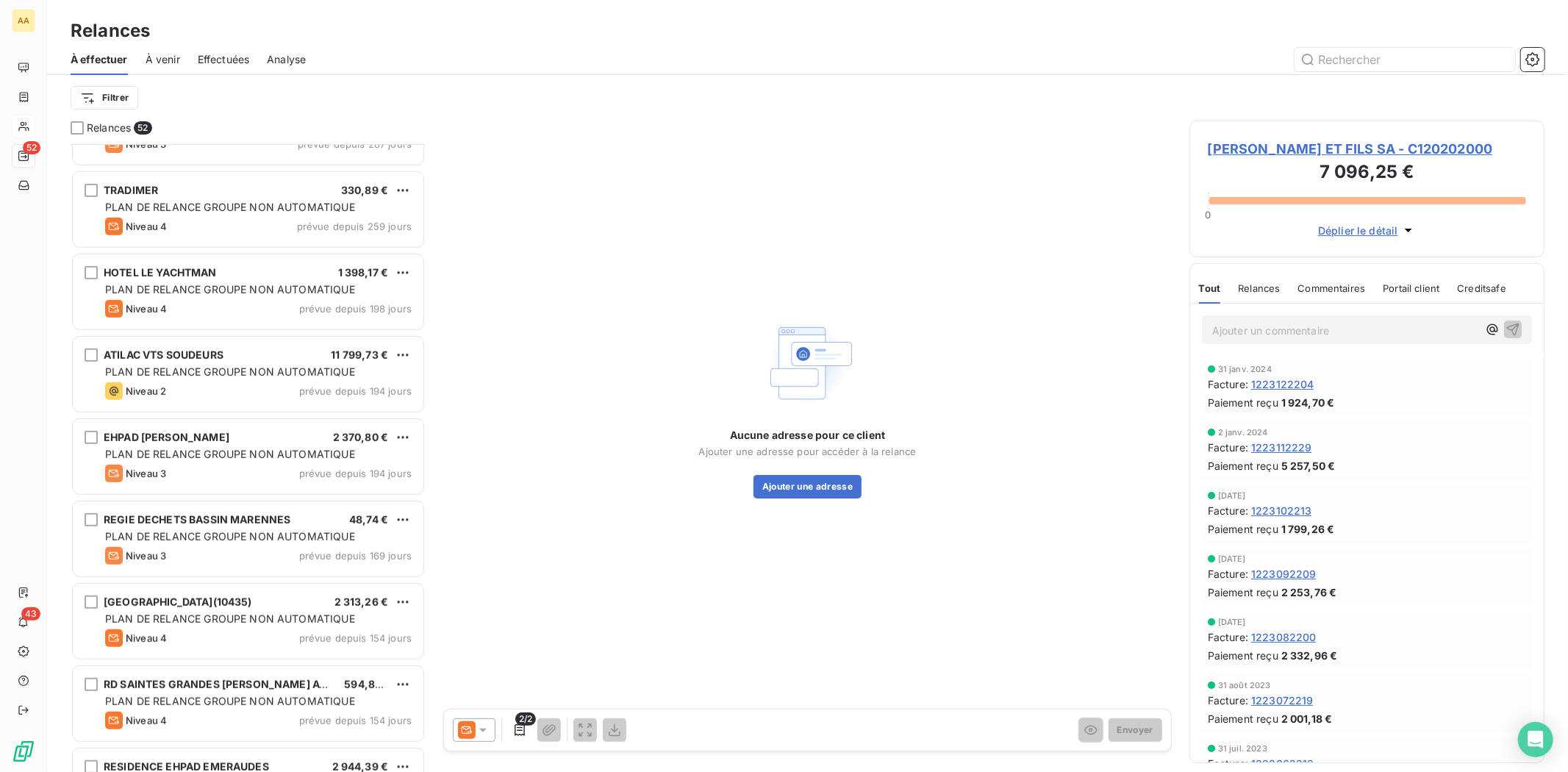
scroll to position [817, 0]
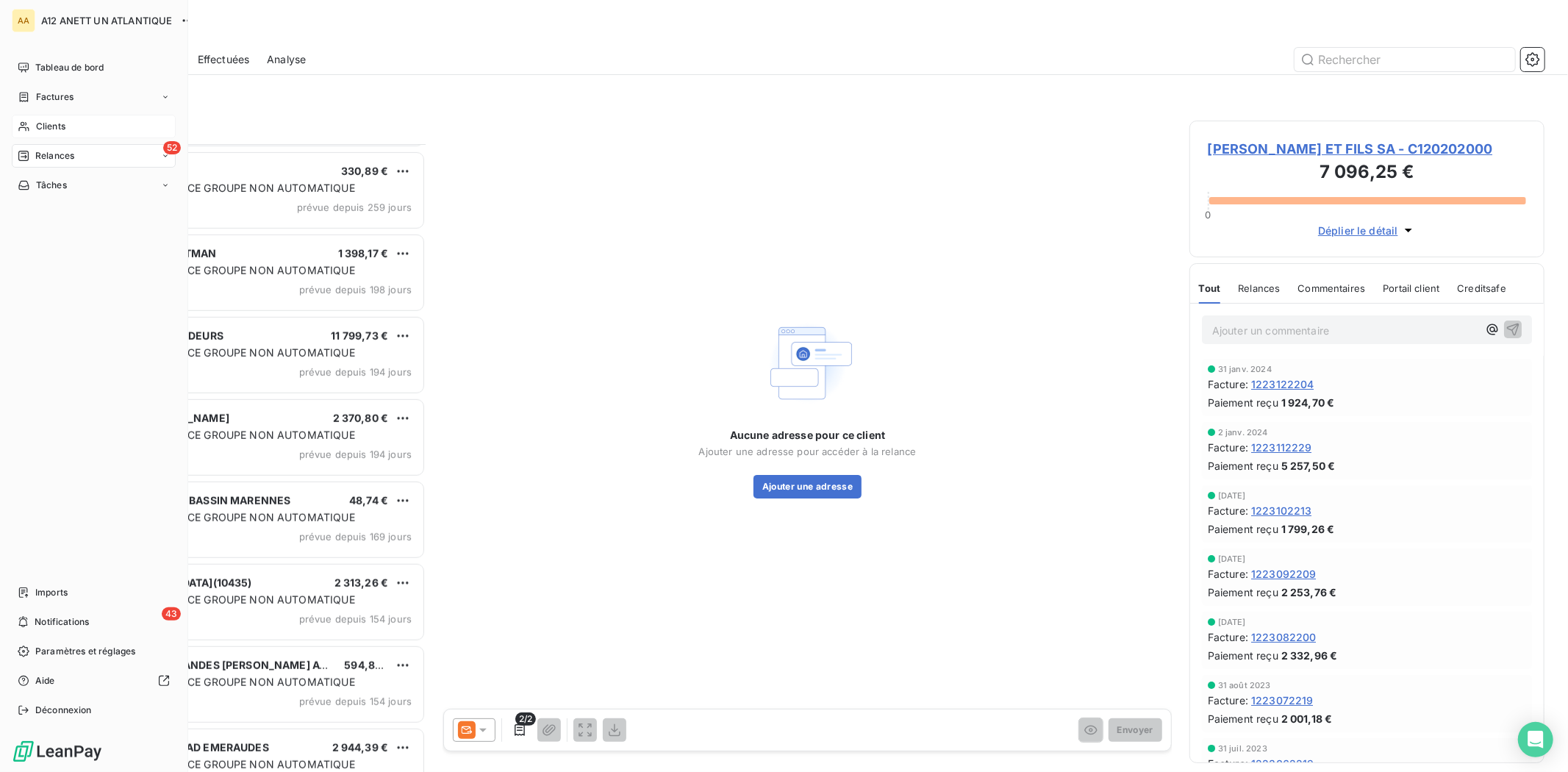
click at [46, 123] on span "Clients" at bounding box center [51, 126] width 30 height 13
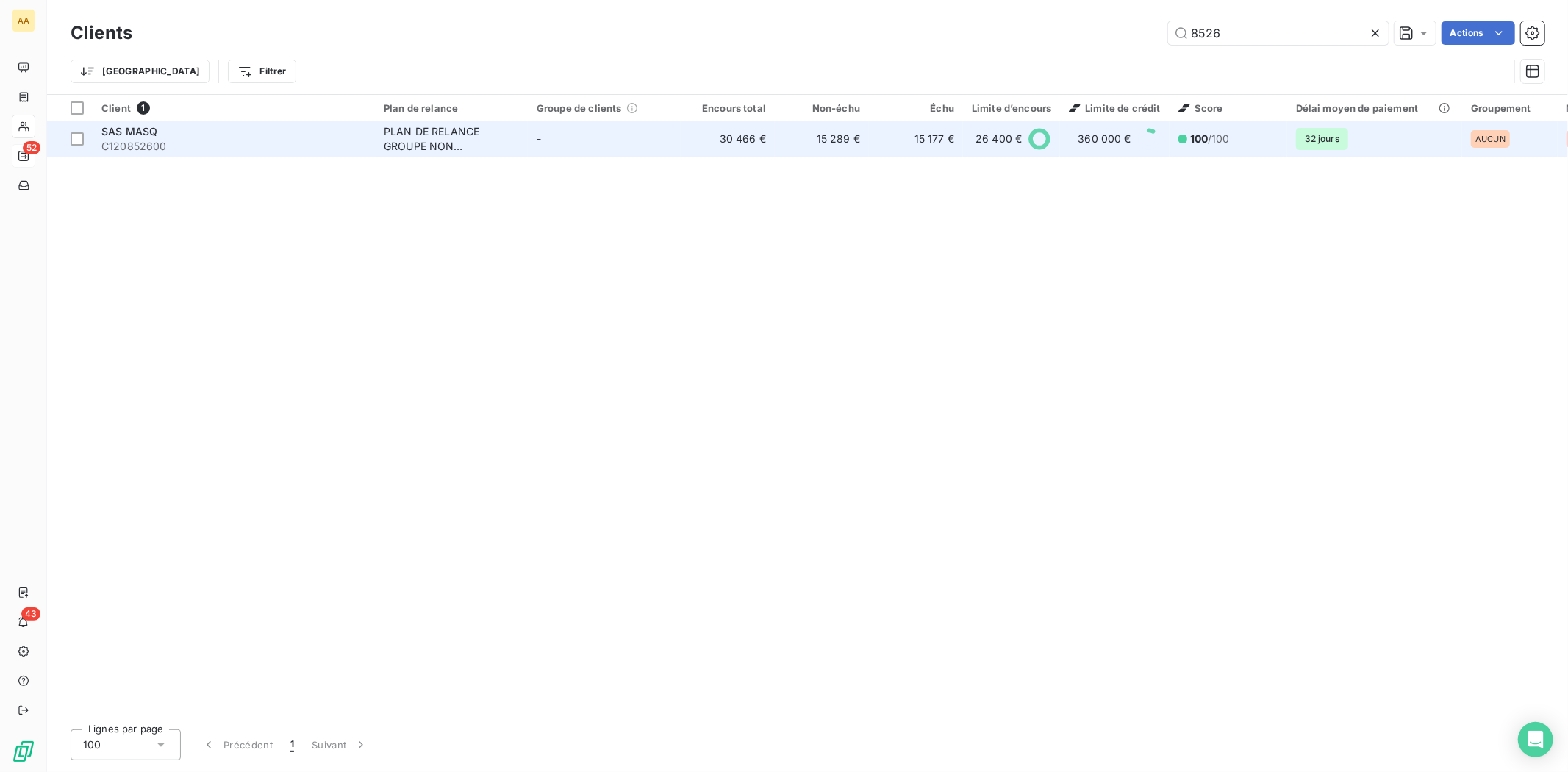
click at [117, 147] on span "C120852600" at bounding box center [233, 146] width 265 height 15
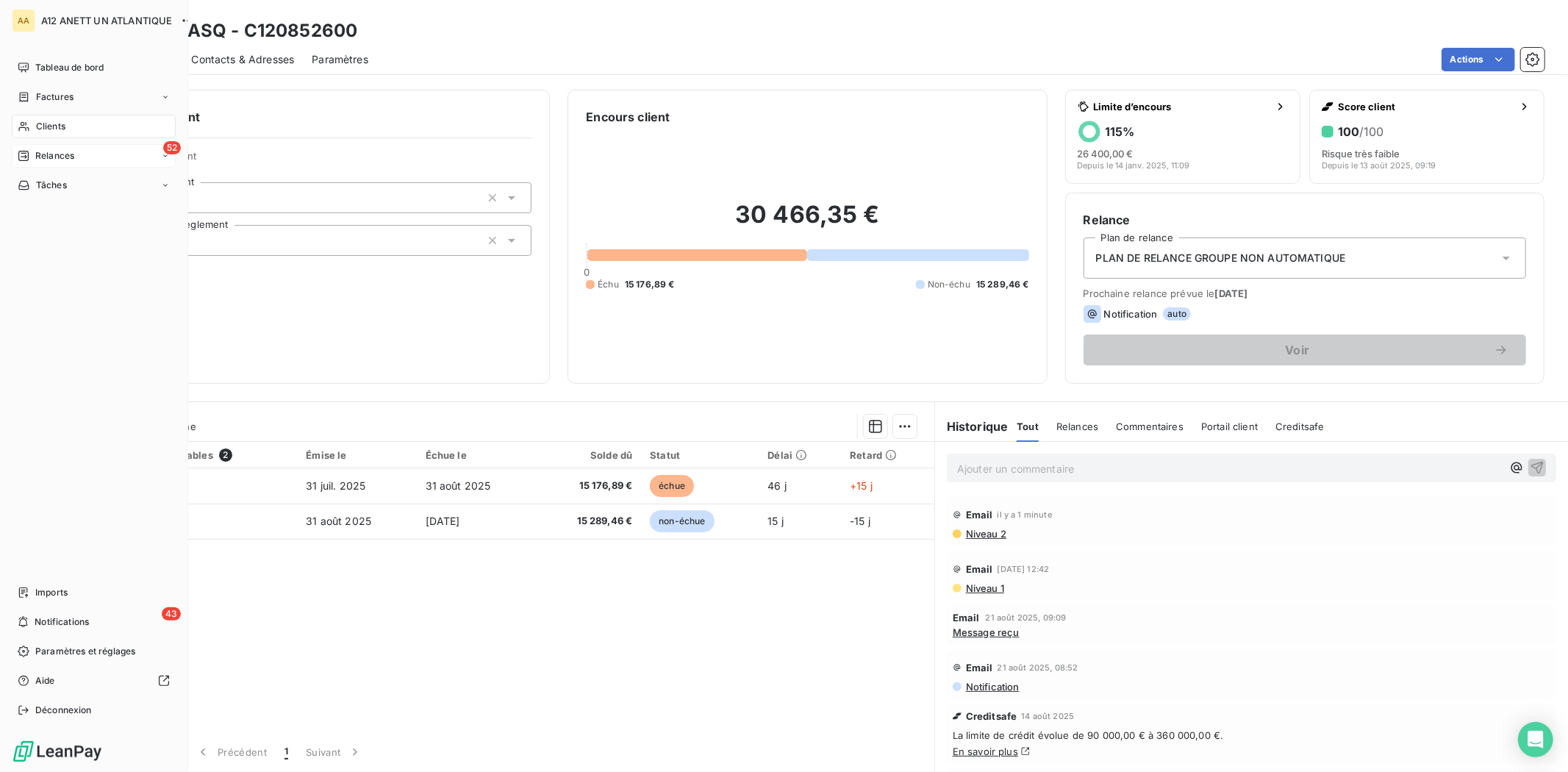
drag, startPoint x: 52, startPoint y: 123, endPoint x: 75, endPoint y: 125, distance: 23.1
click at [52, 123] on span "Clients" at bounding box center [51, 126] width 30 height 13
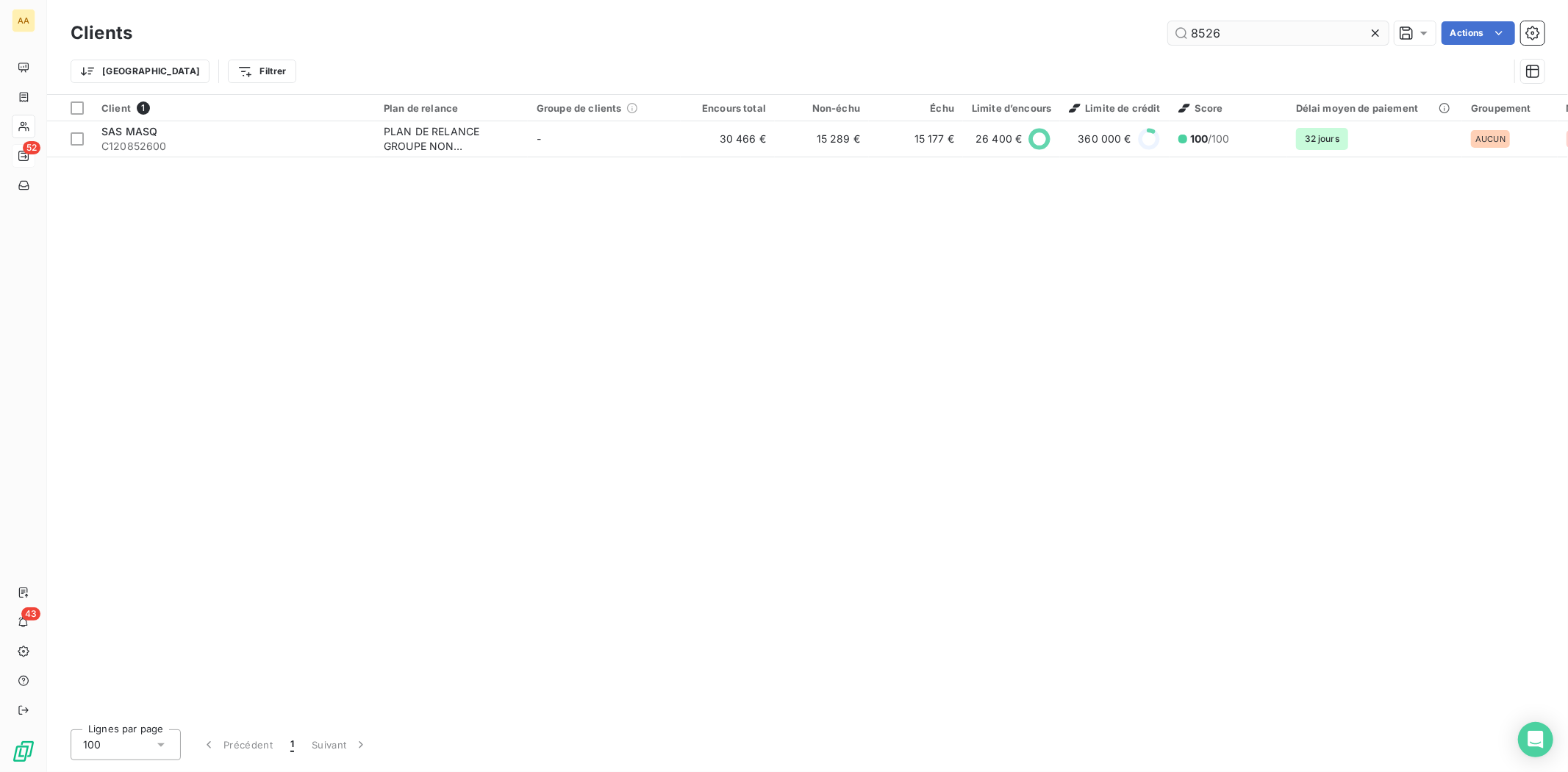
click at [1240, 33] on input "8526" at bounding box center [1279, 33] width 221 height 24
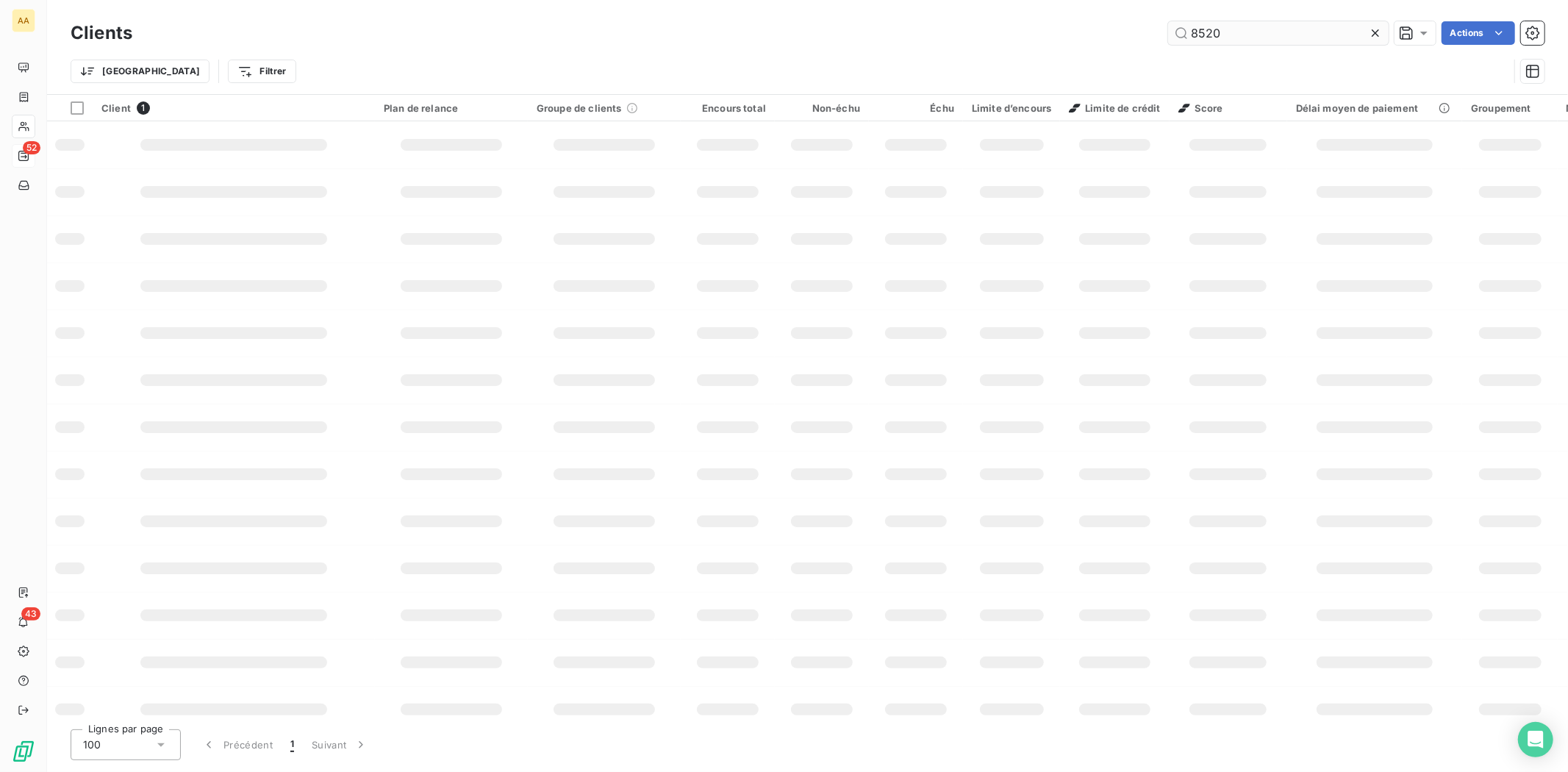
type input "8520"
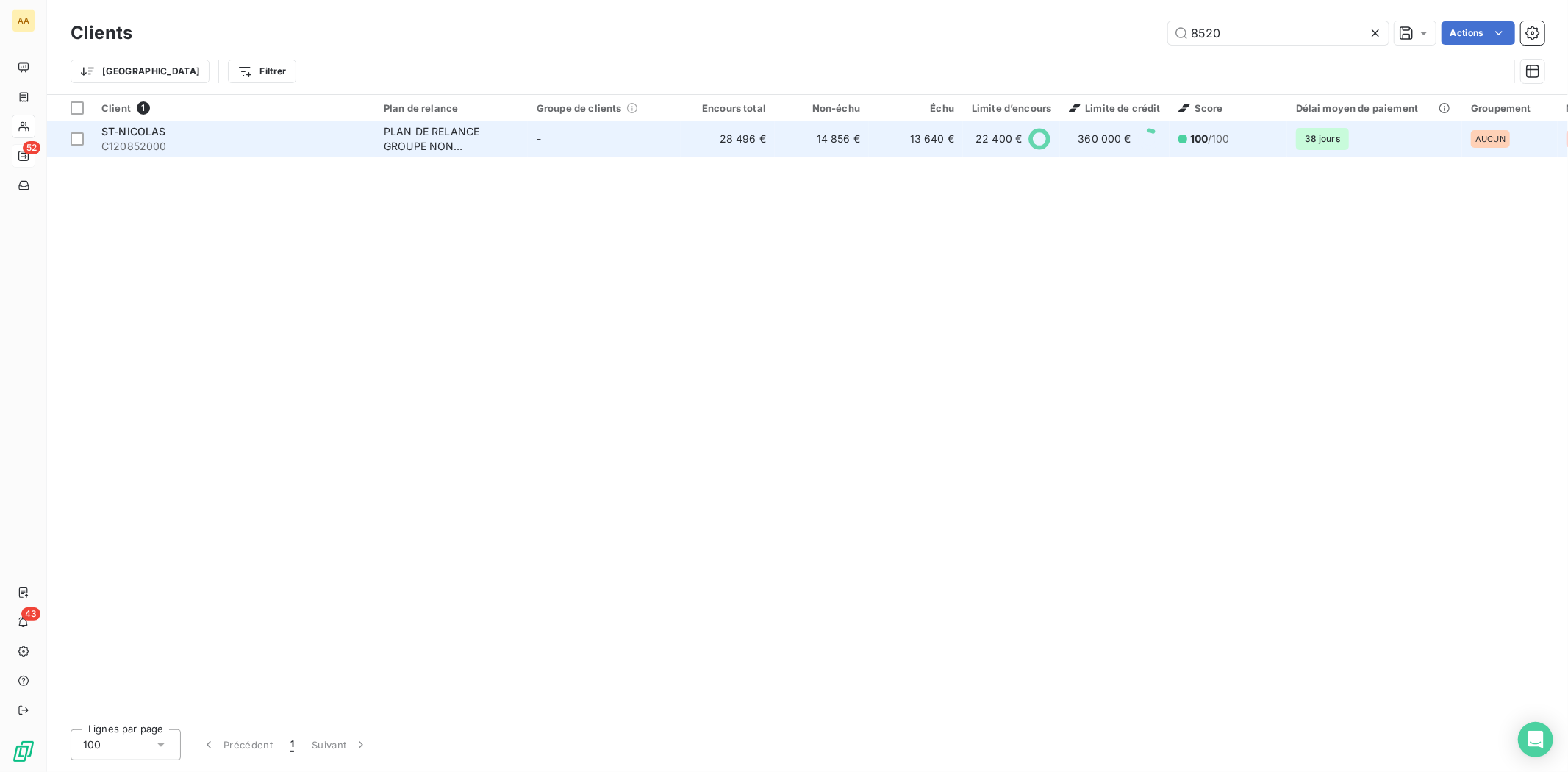
click at [126, 142] on span "C120852000" at bounding box center [233, 146] width 265 height 15
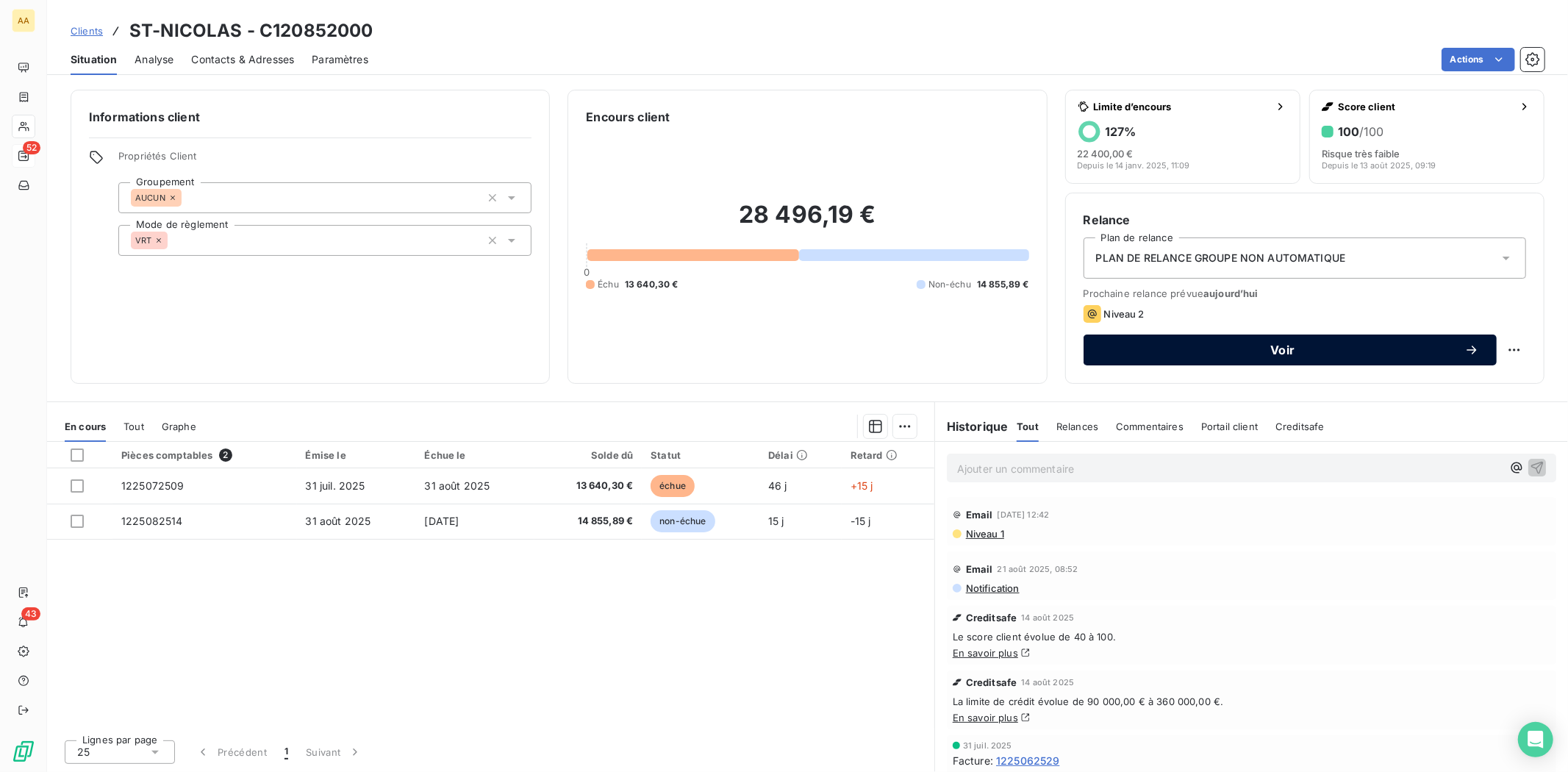
click at [1268, 342] on div "Voir" at bounding box center [1290, 350] width 378 height 15
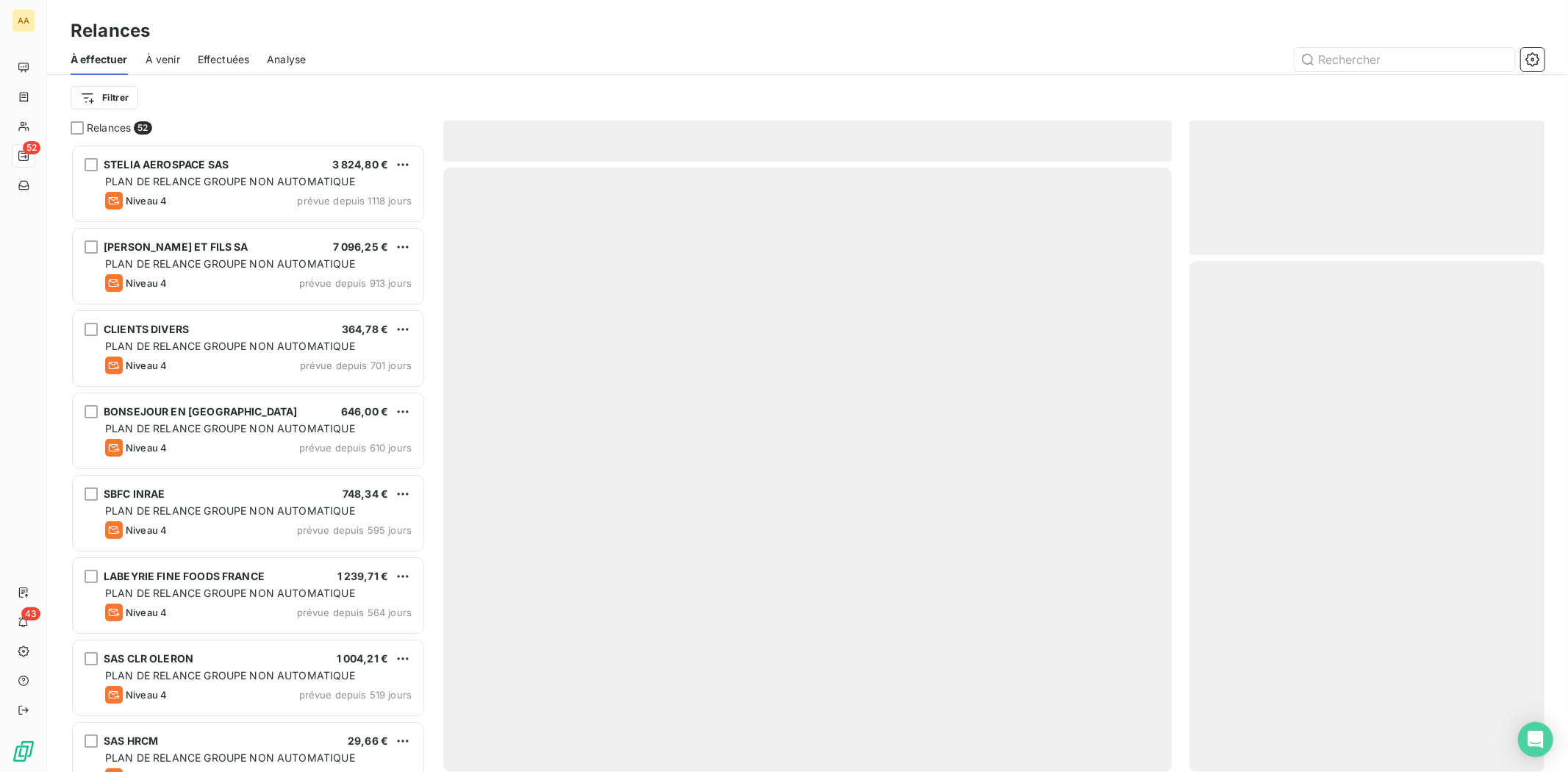
scroll to position [615, 343]
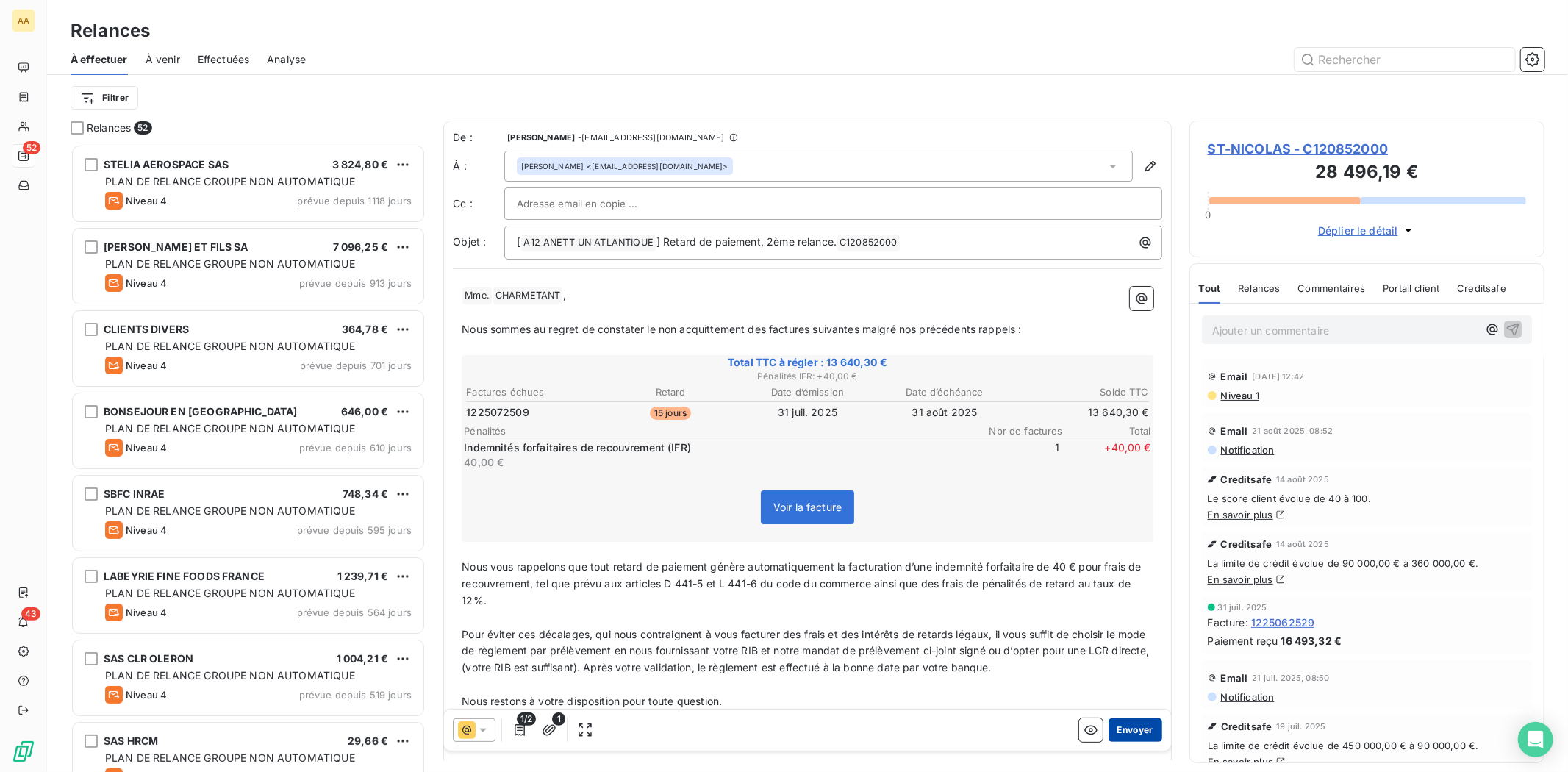
click at [1115, 731] on button "Envoyer" at bounding box center [1135, 730] width 54 height 24
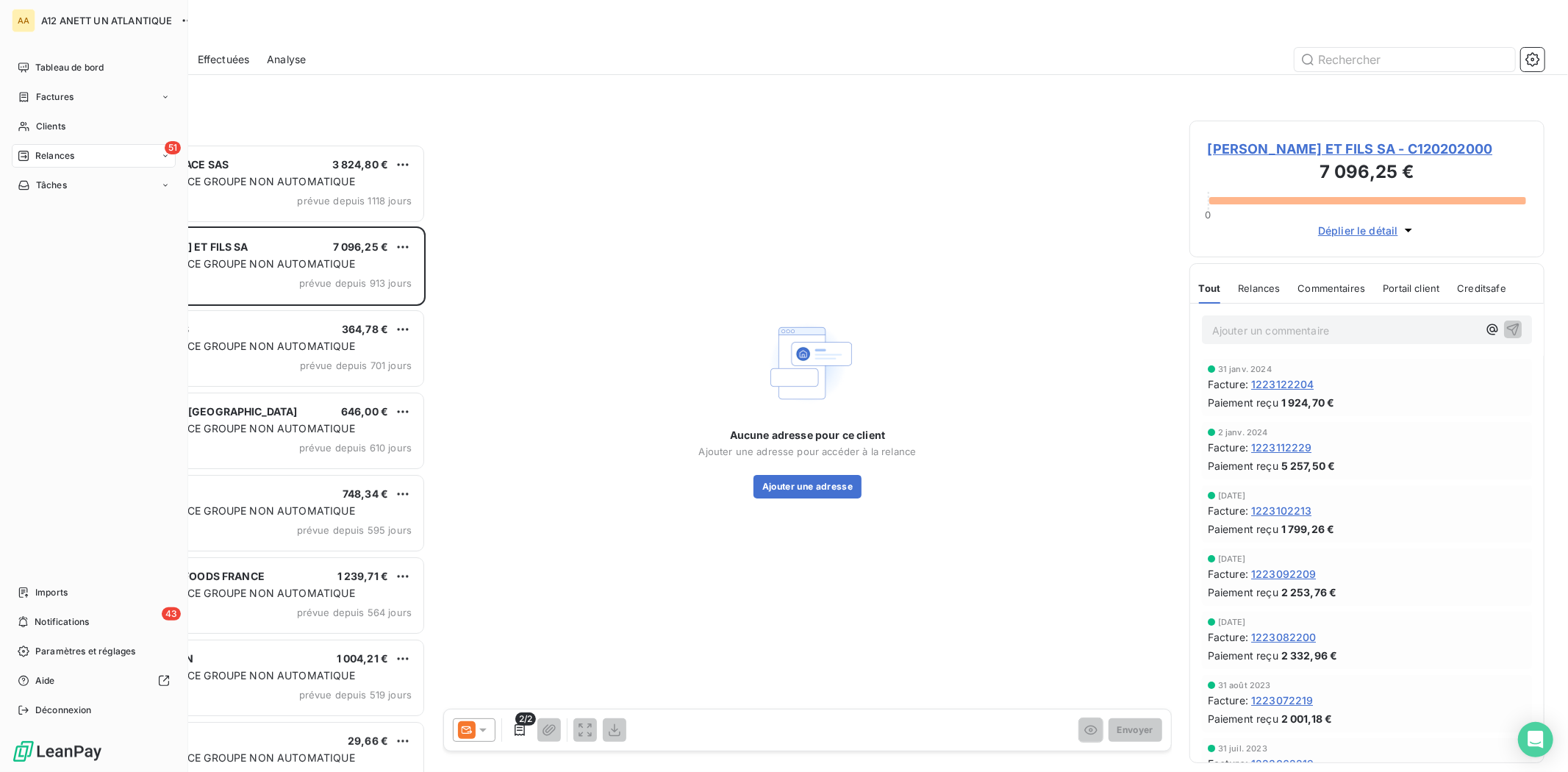
drag, startPoint x: 47, startPoint y: 128, endPoint x: 151, endPoint y: 113, distance: 105.1
click at [47, 128] on span "Clients" at bounding box center [51, 126] width 30 height 13
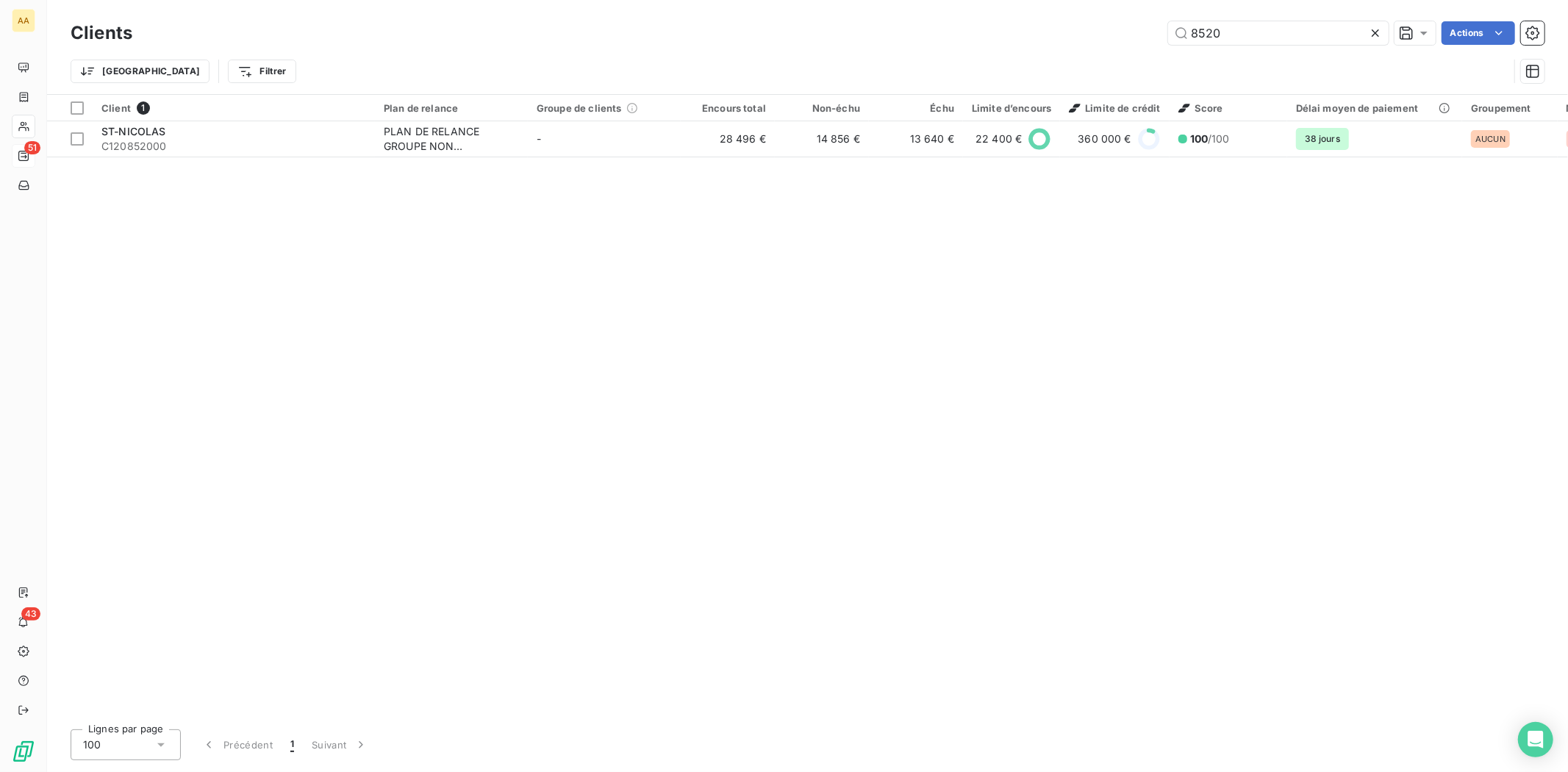
drag, startPoint x: 1225, startPoint y: 37, endPoint x: 1129, endPoint y: 35, distance: 96.0
click at [1129, 35] on div "8520 Actions" at bounding box center [847, 33] width 1395 height 24
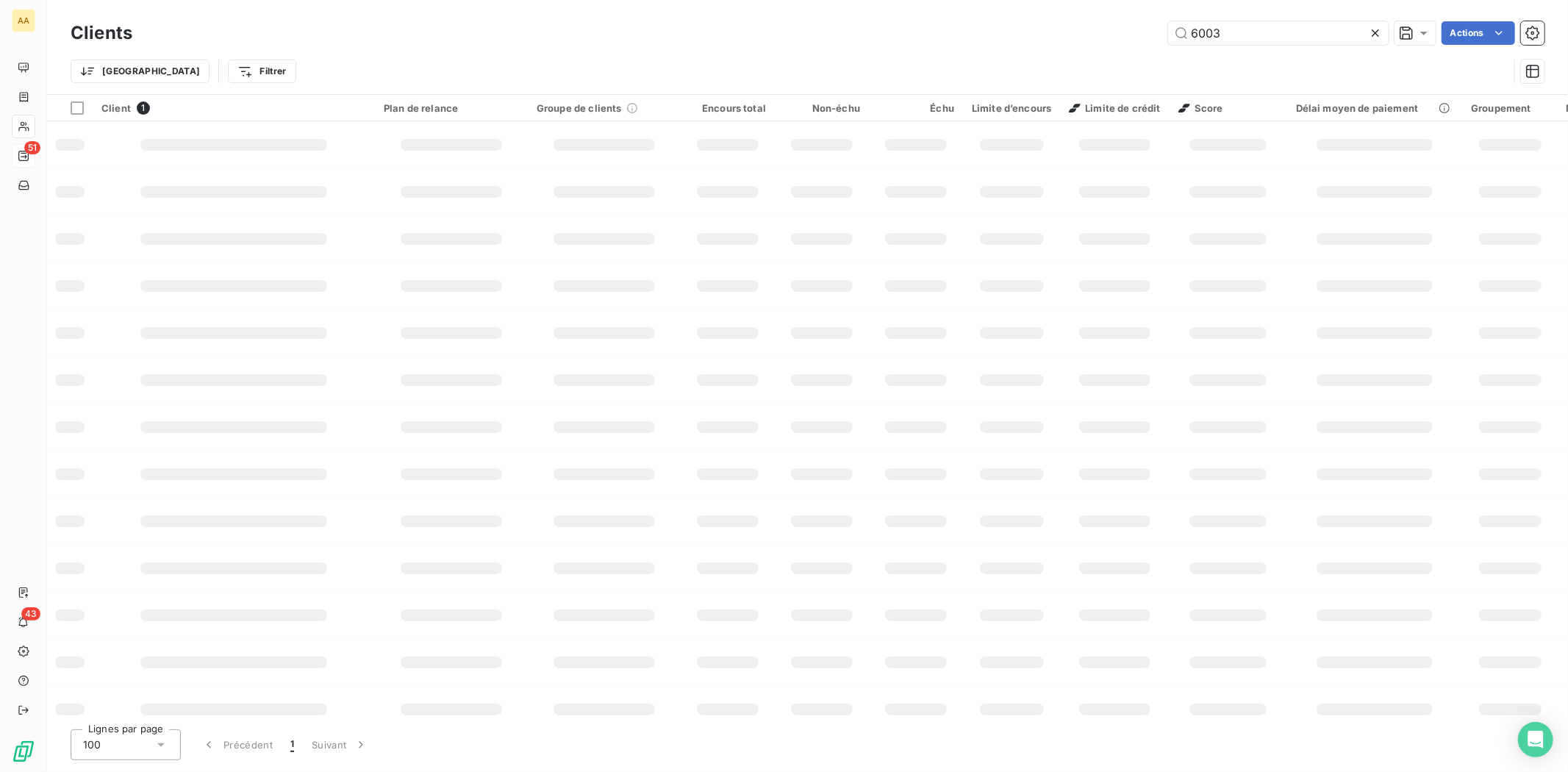
type input "6003"
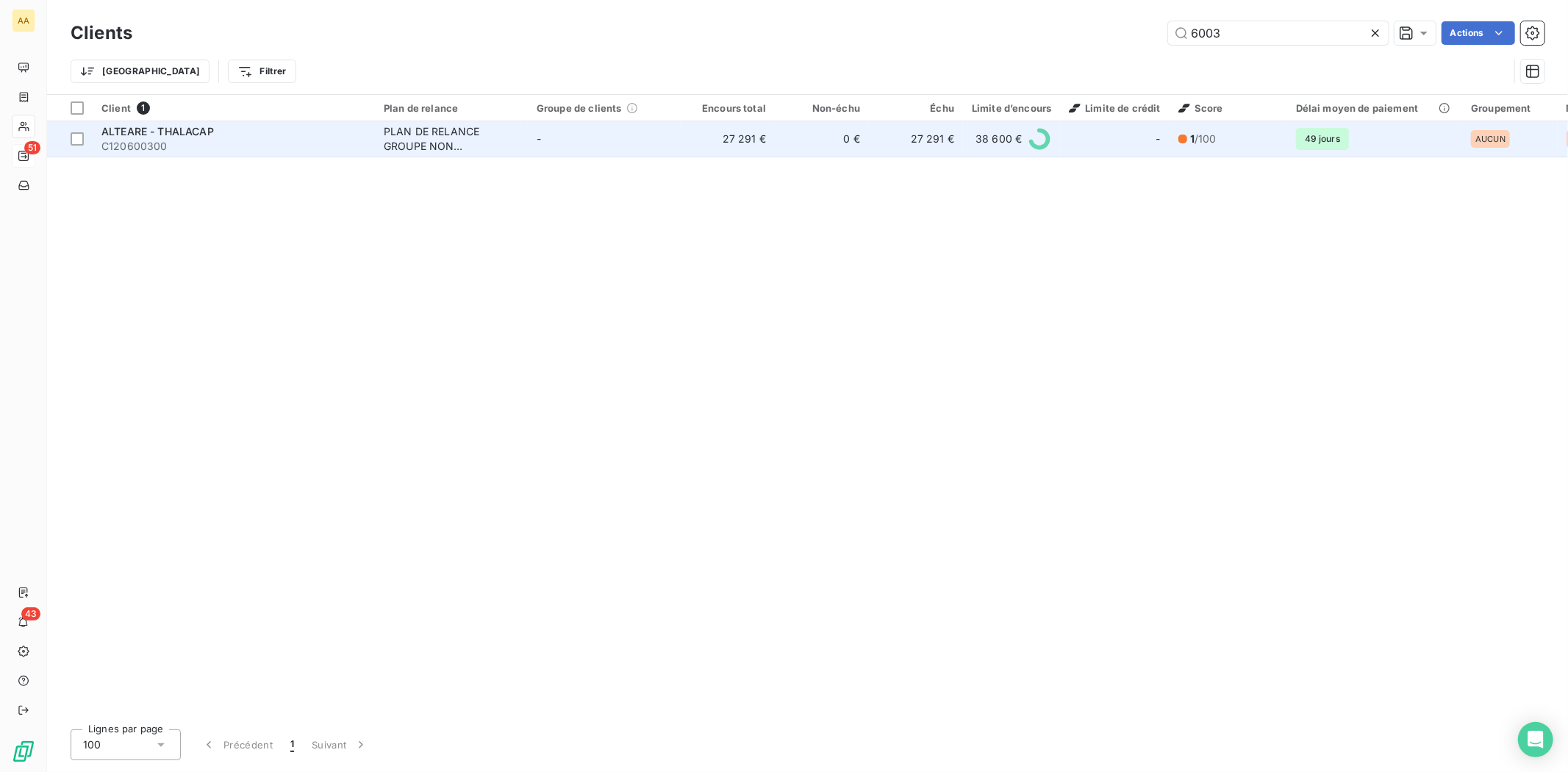
click at [125, 137] on div "ALTEARE - THALACAP" at bounding box center [233, 131] width 265 height 15
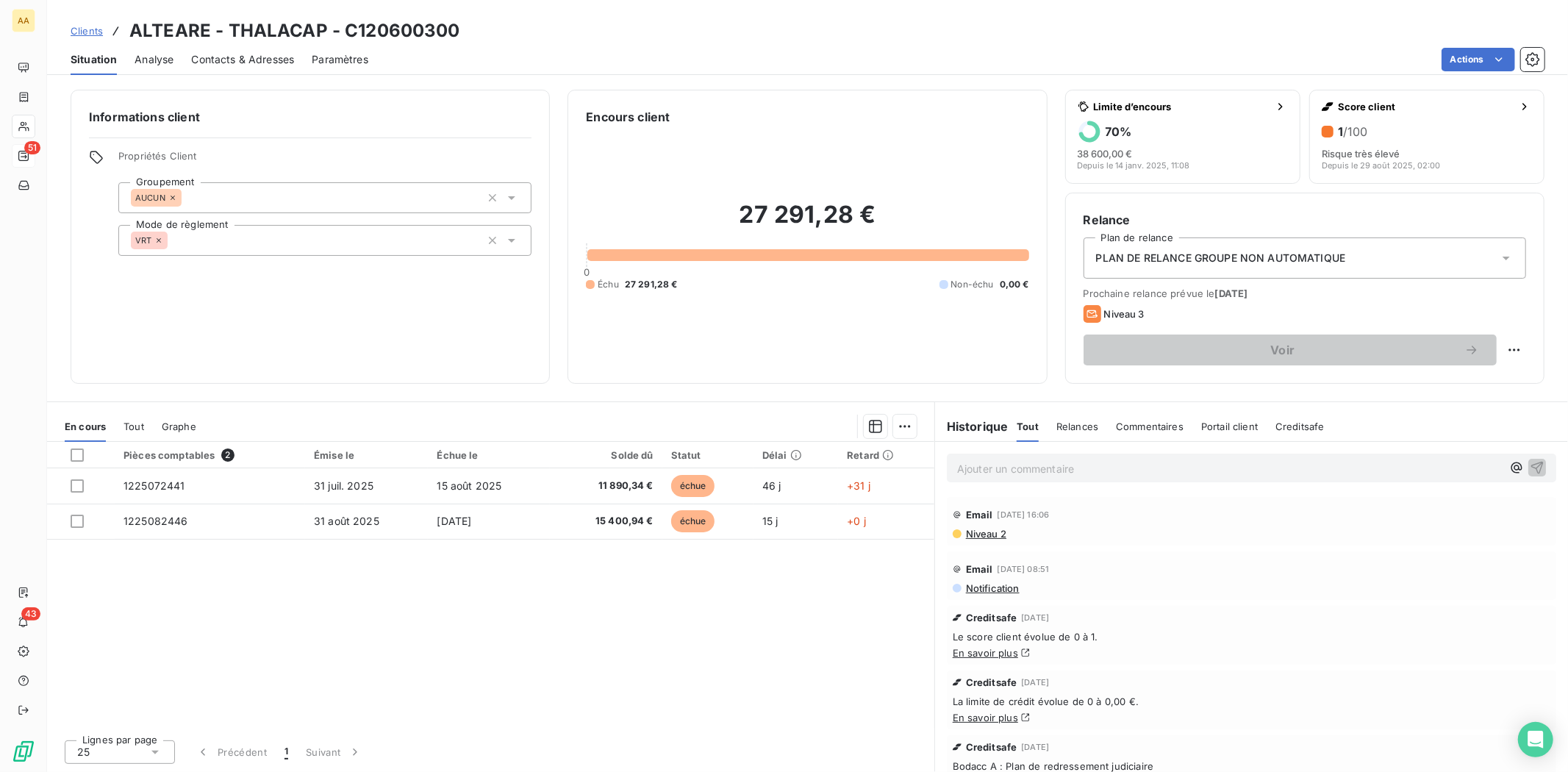
click at [862, 614] on div "Pièces comptables 2 Émise le Échue le Solde dû Statut Délai Retard 1225072441 3…" at bounding box center [491, 585] width 887 height 286
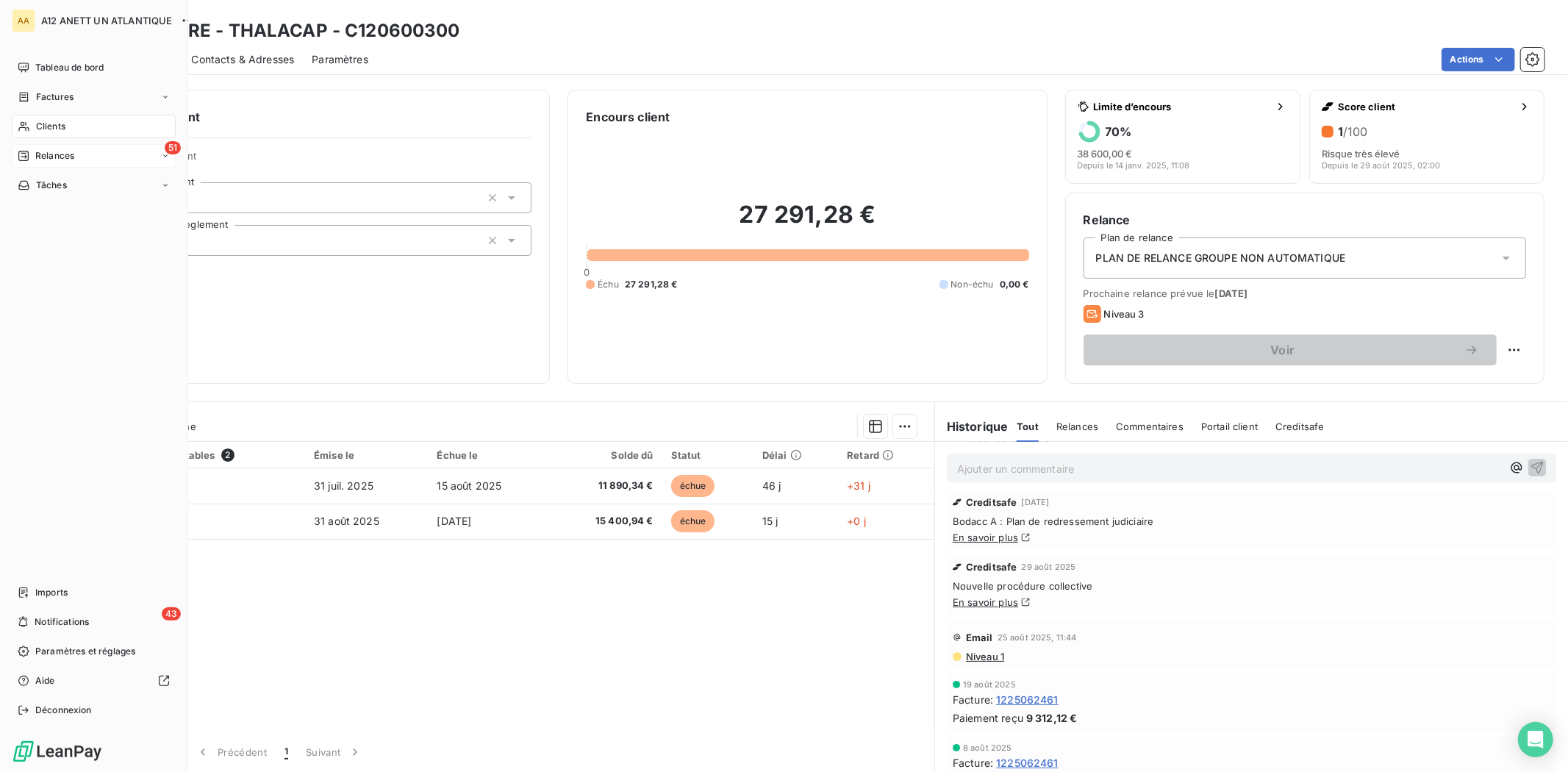
click at [54, 117] on div "Clients" at bounding box center [94, 126] width 164 height 24
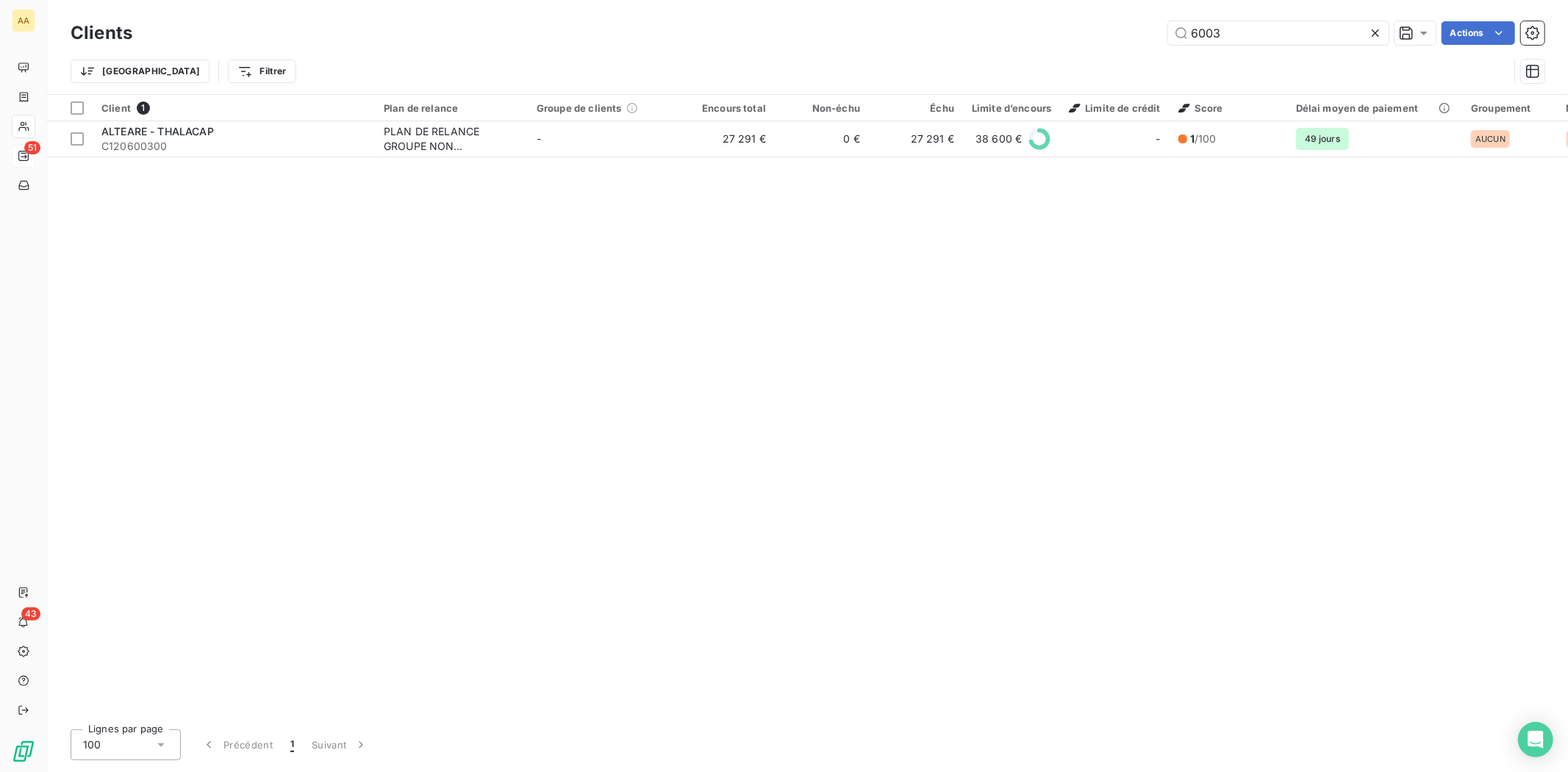
drag, startPoint x: 1252, startPoint y: 37, endPoint x: 1135, endPoint y: 31, distance: 117.2
click at [1138, 32] on div "6003 Actions" at bounding box center [847, 33] width 1395 height 24
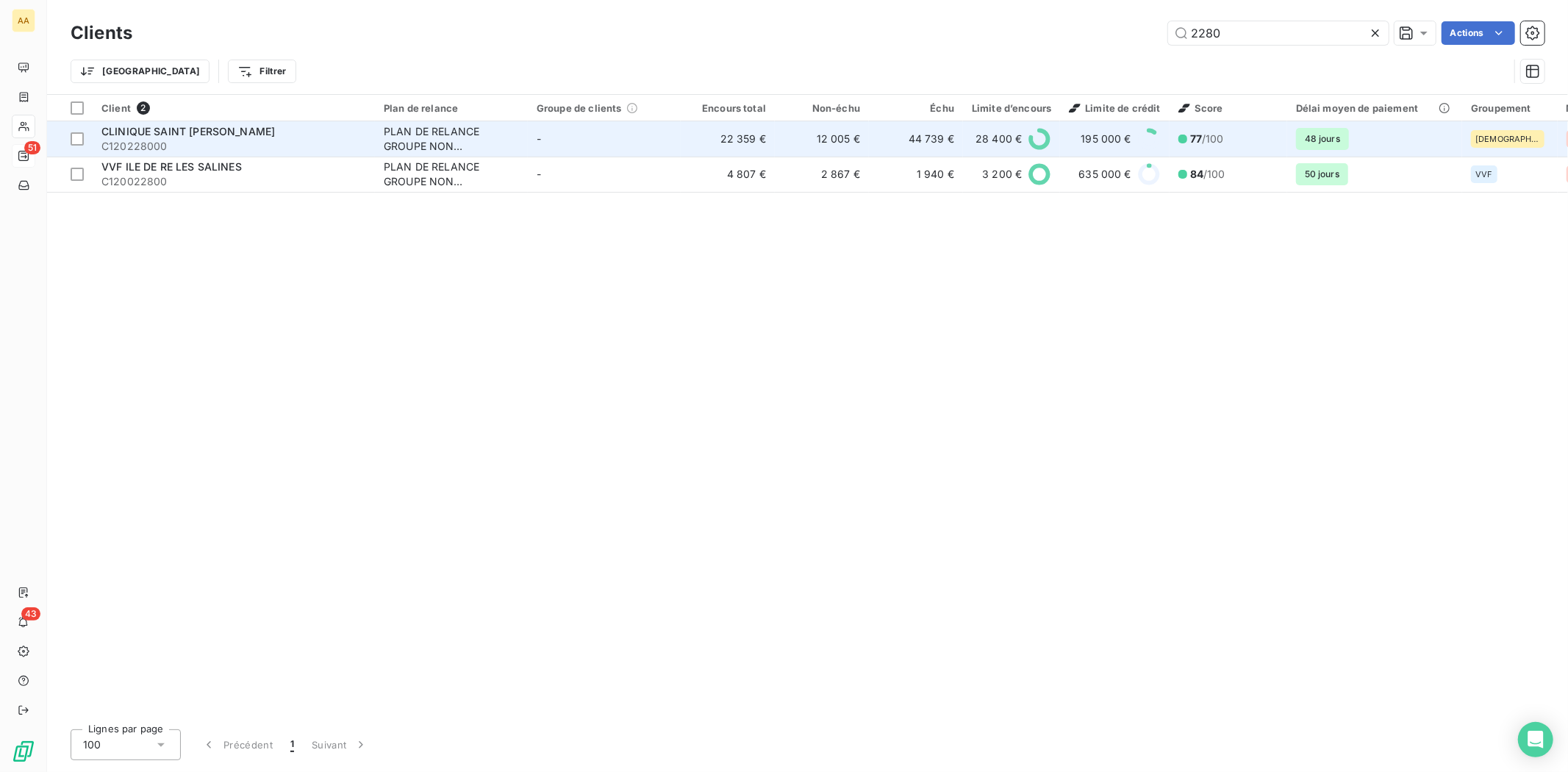
type input "2280"
click at [151, 143] on span "C120228000" at bounding box center [233, 146] width 265 height 15
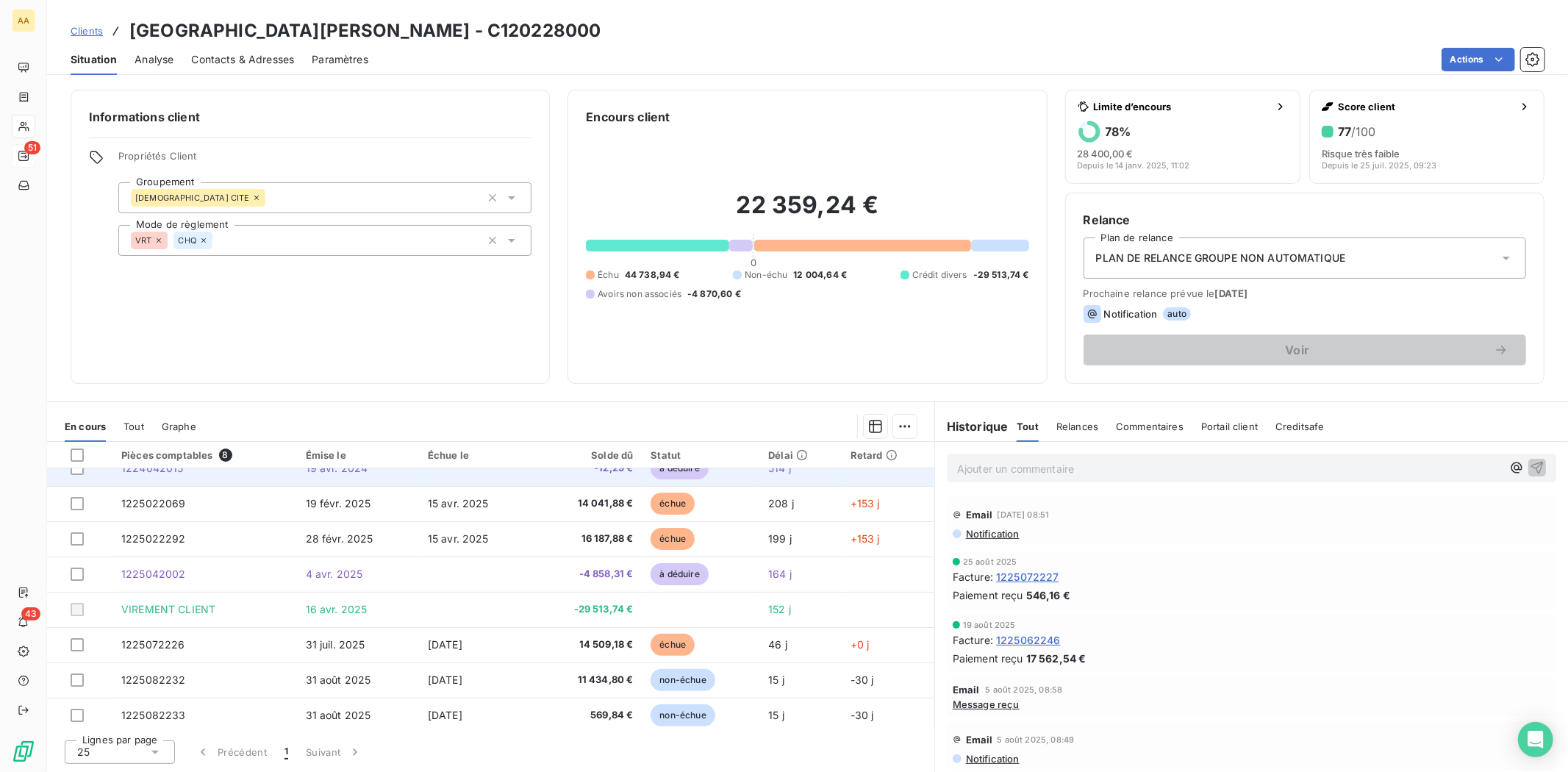
scroll to position [23, 0]
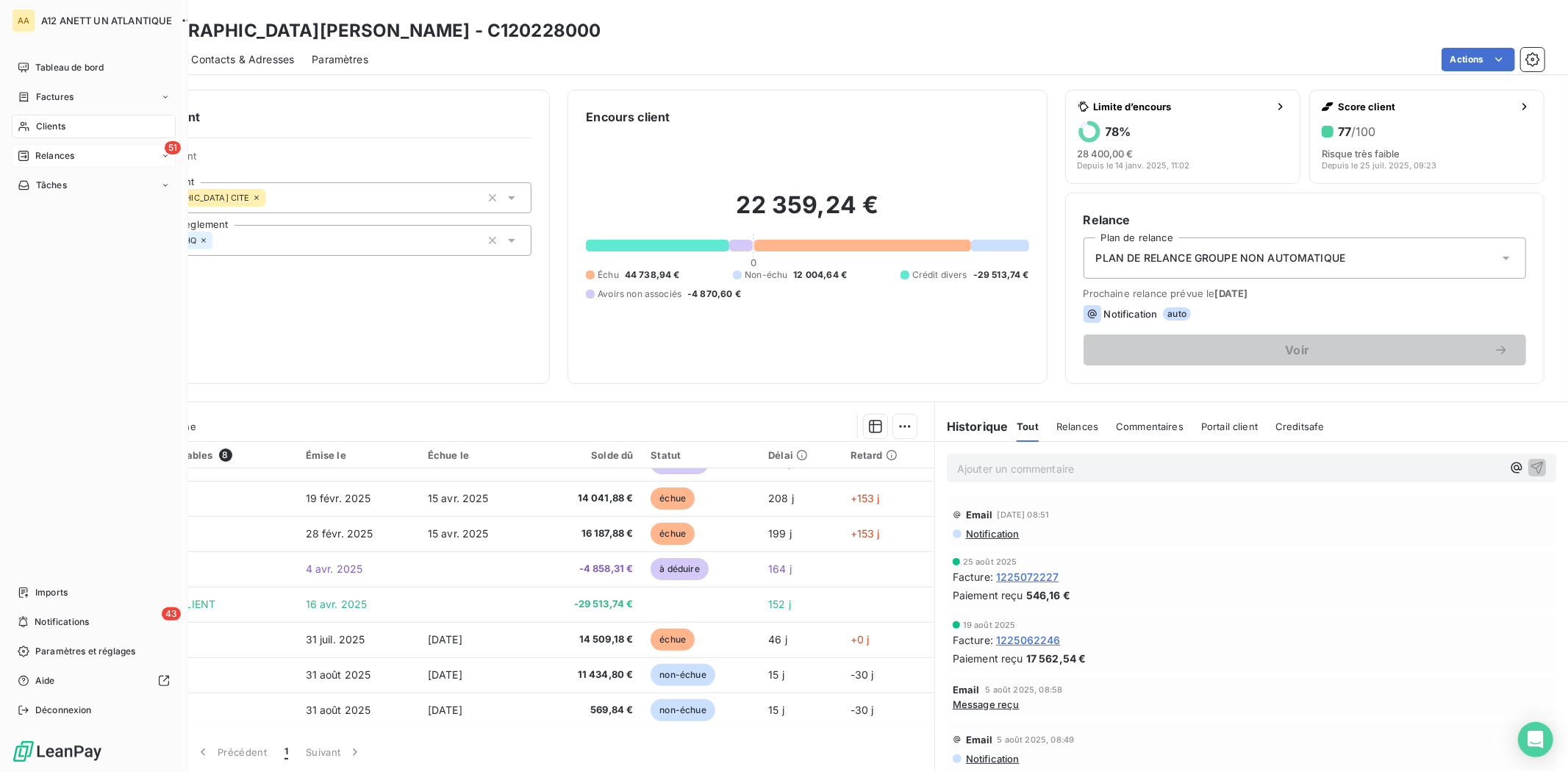
drag, startPoint x: 47, startPoint y: 153, endPoint x: 142, endPoint y: 182, distance: 99.3
click at [49, 152] on span "Relances" at bounding box center [55, 156] width 39 height 13
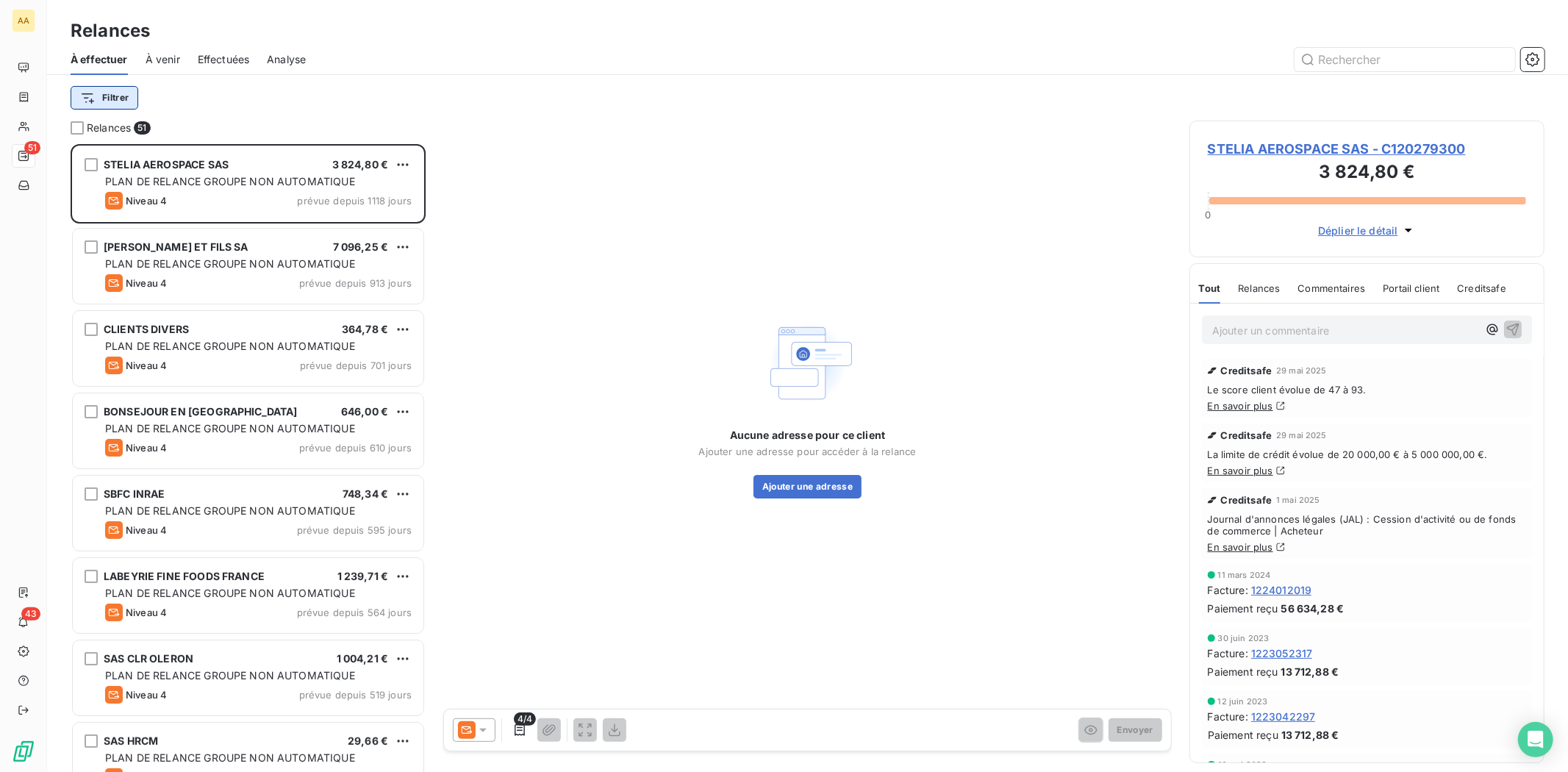
click at [104, 90] on html "AA 51 43 Relances À effectuer À venir Effectuées Analyse Filtrer Relances 51 ST…" at bounding box center [784, 386] width 1568 height 772
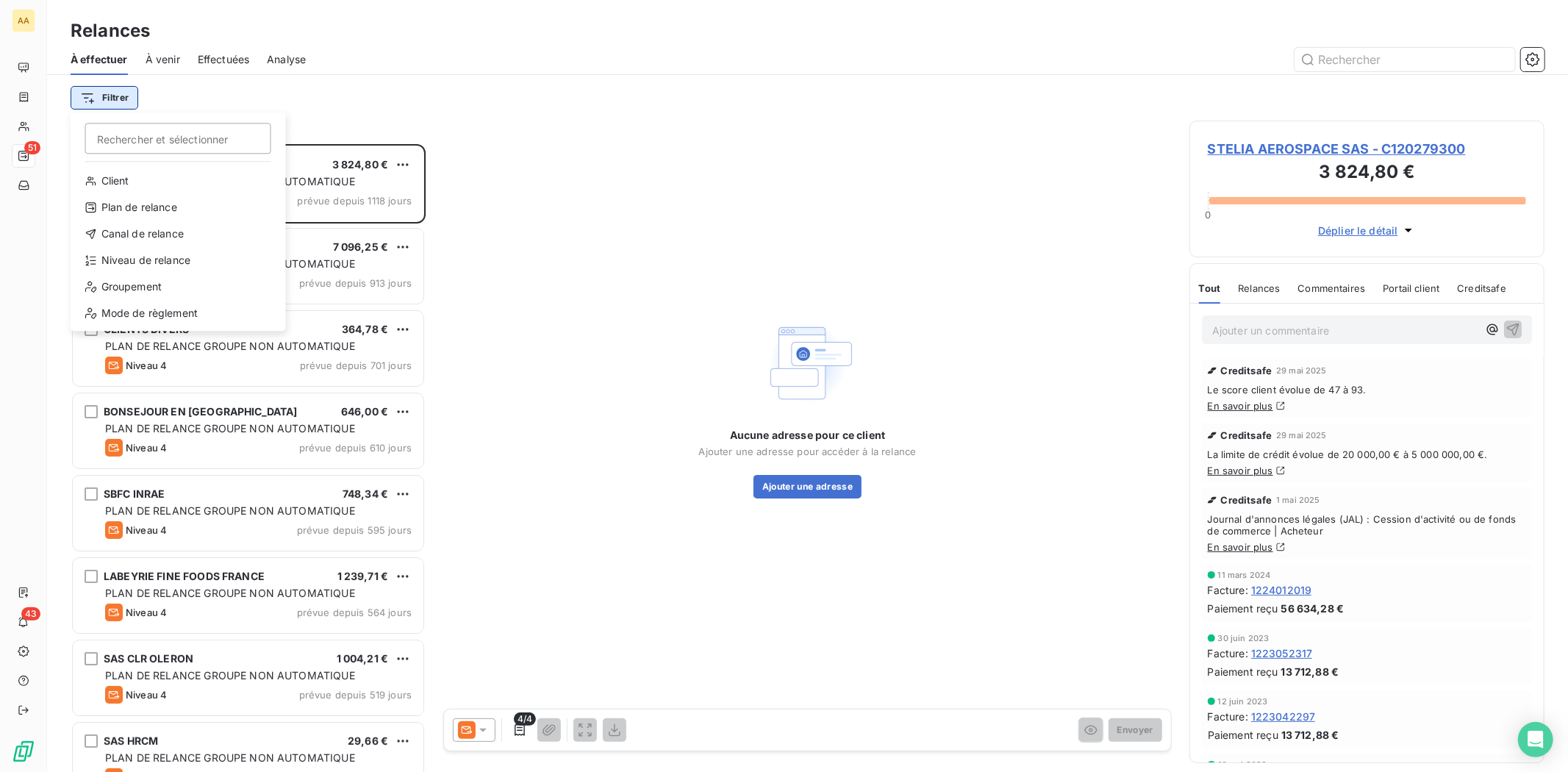
click at [125, 103] on html "AA 51 43 Relances À effectuer À venir Effectuées Analyse Filtrer Rechercher et …" at bounding box center [784, 386] width 1568 height 772
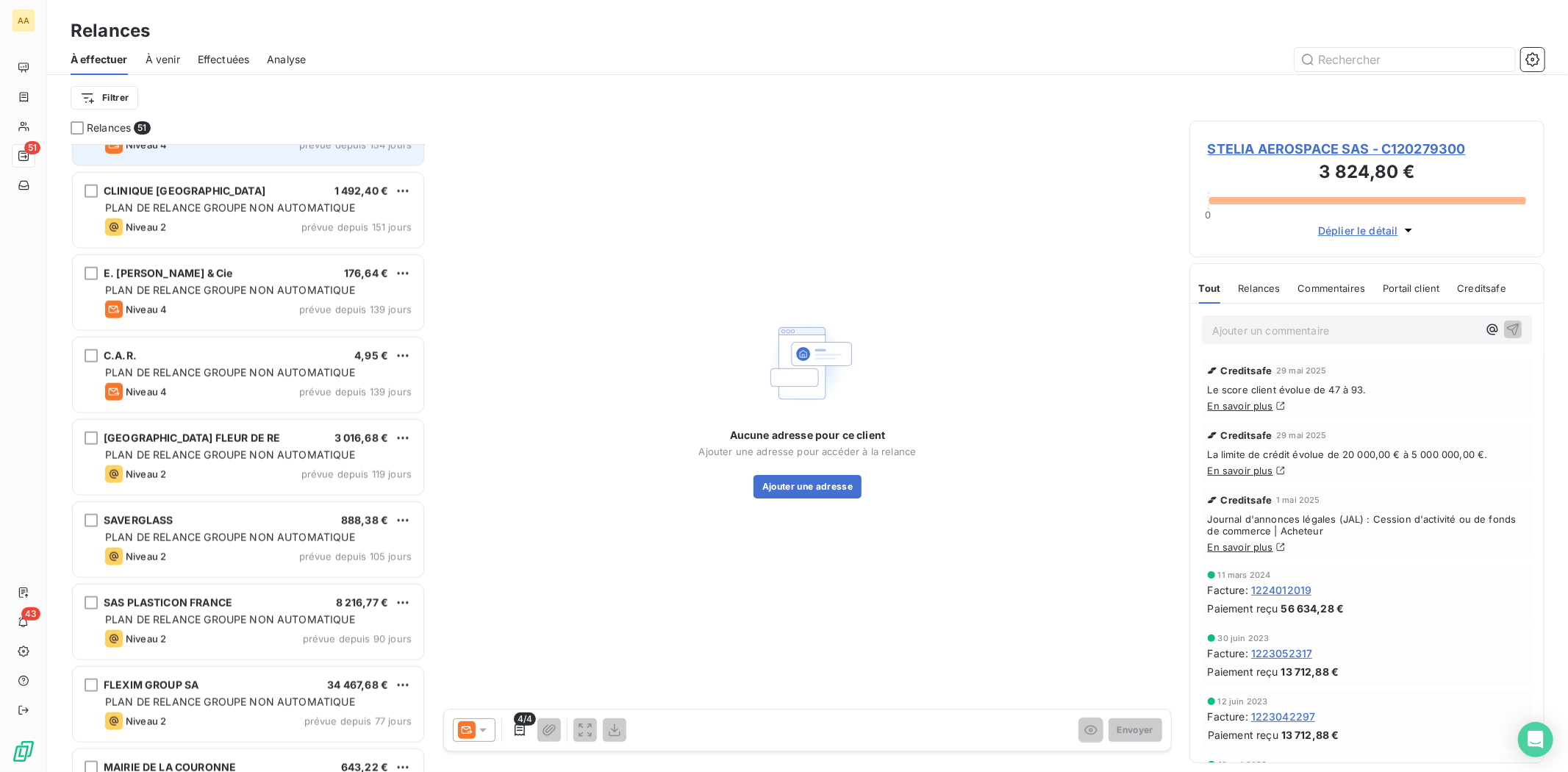
scroll to position [1471, 0]
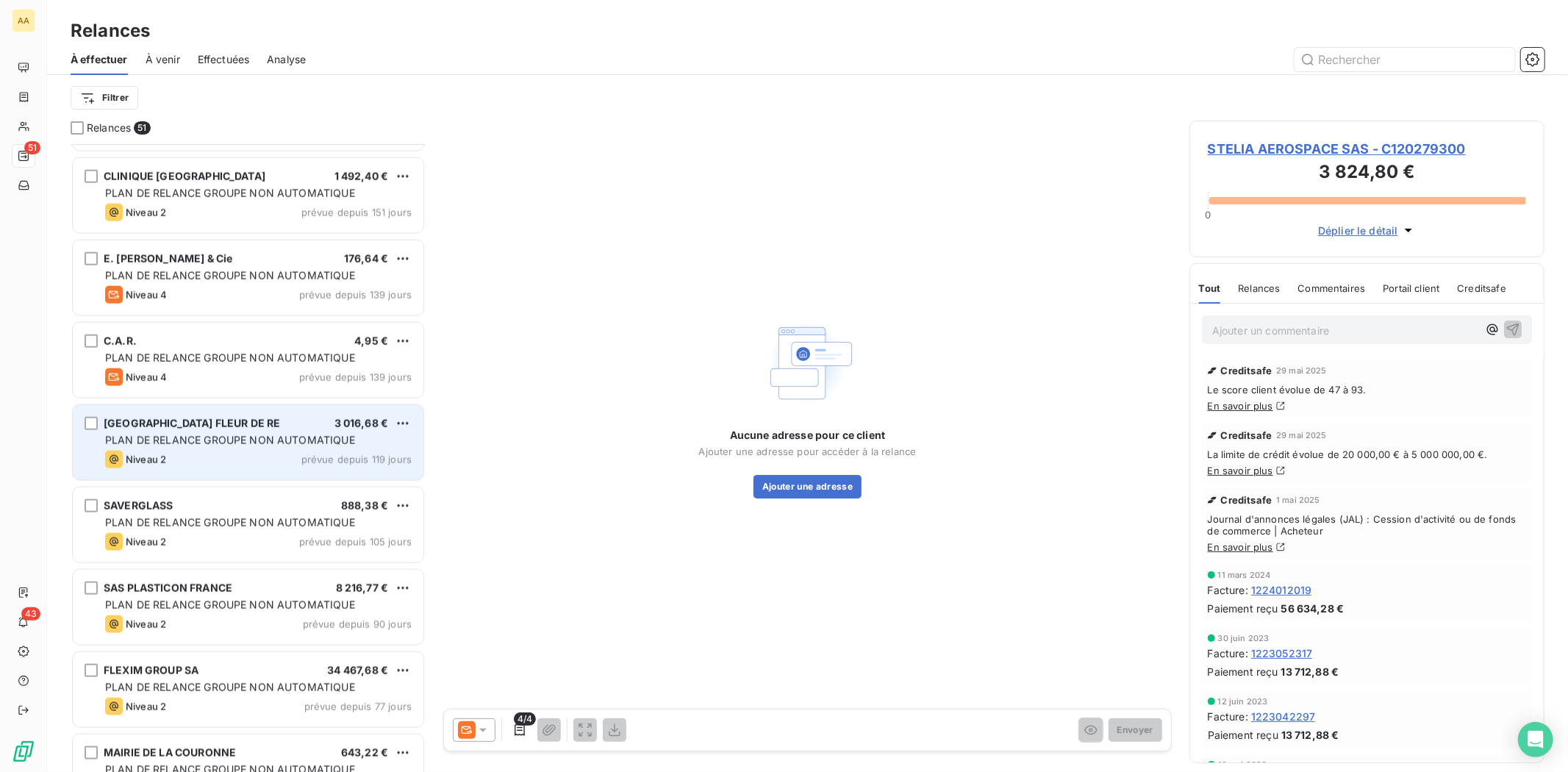
click at [260, 449] on div "SARL HOTEL FLEUR DE RE 3 016,68 € PLAN DE RELANCE GROUPE NON AUTOMATIQUE Niveau…" at bounding box center [248, 443] width 351 height 75
